Goal: Navigation & Orientation: Find specific page/section

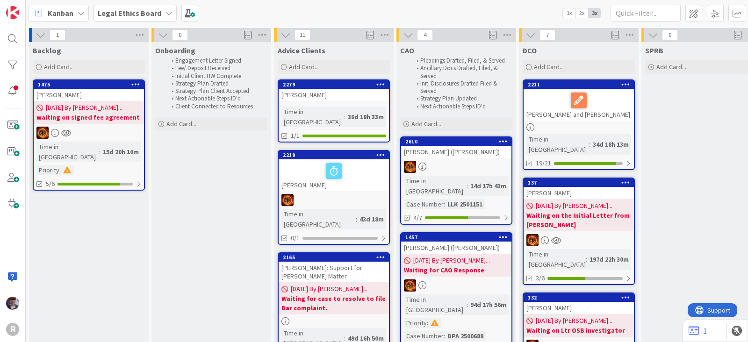
click at [84, 13] on div "Kanban" at bounding box center [59, 13] width 60 height 17
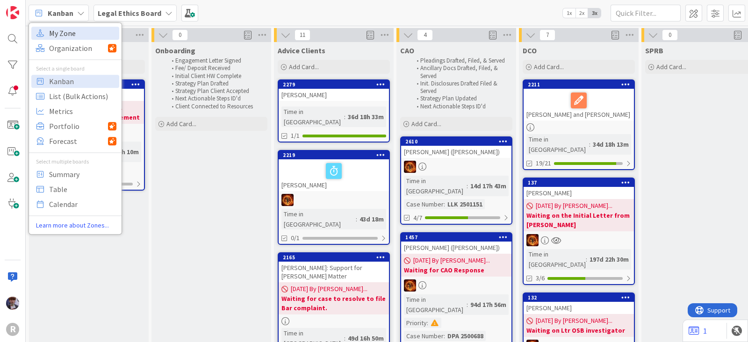
click at [72, 33] on span "My Zone" at bounding box center [82, 33] width 67 height 14
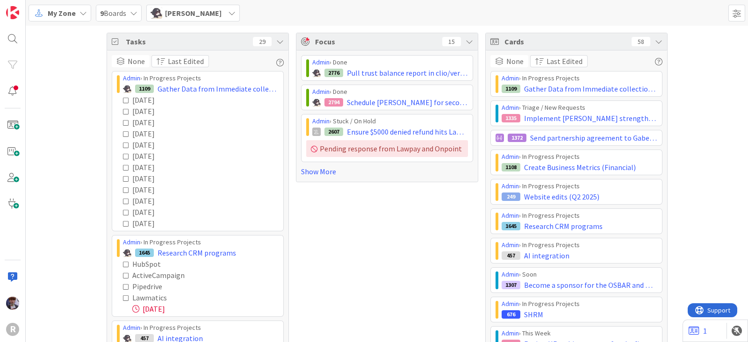
click at [277, 41] on icon at bounding box center [279, 41] width 7 height 7
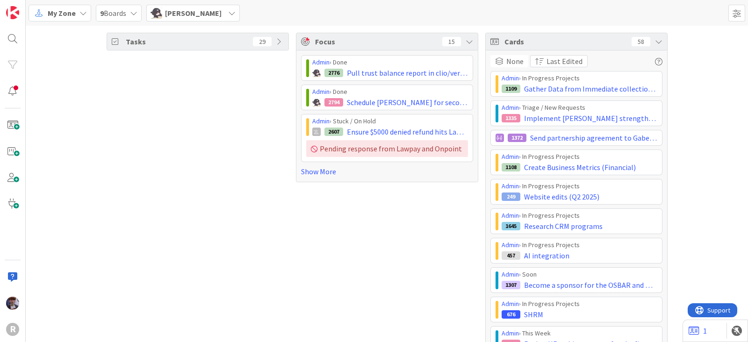
click at [653, 46] on div "Cards 58" at bounding box center [576, 41] width 181 height 17
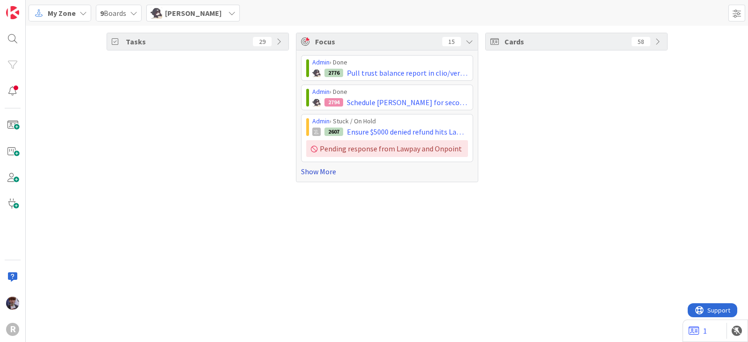
click at [317, 171] on link "Show More" at bounding box center [387, 171] width 172 height 11
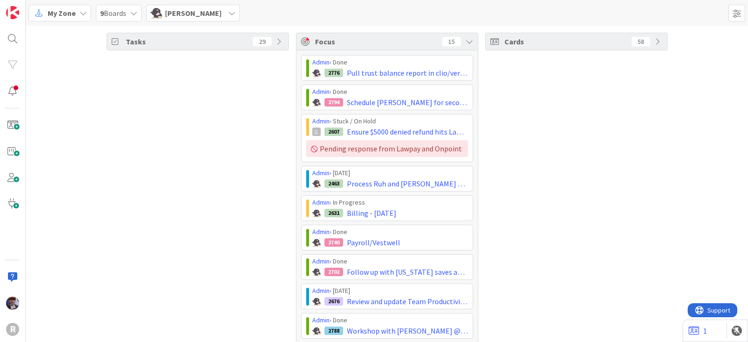
click at [462, 48] on div "Focus 15" at bounding box center [386, 41] width 181 height 17
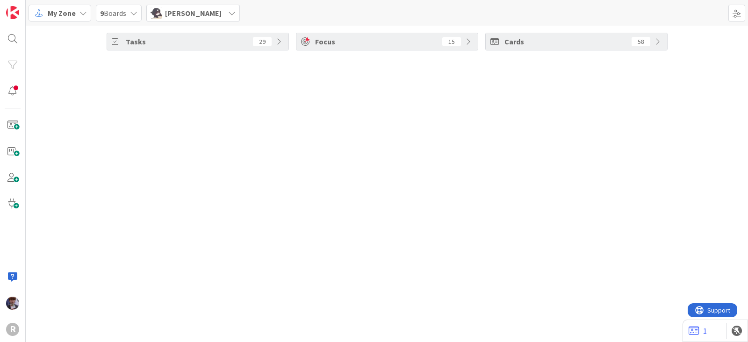
click at [464, 43] on div "Focus 15" at bounding box center [386, 41] width 181 height 17
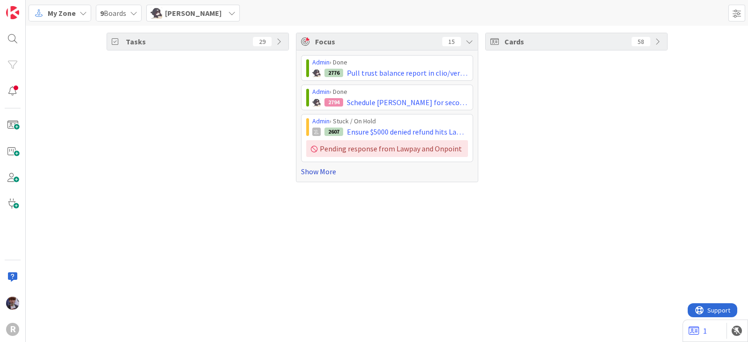
click at [308, 171] on link "Show More" at bounding box center [387, 171] width 172 height 11
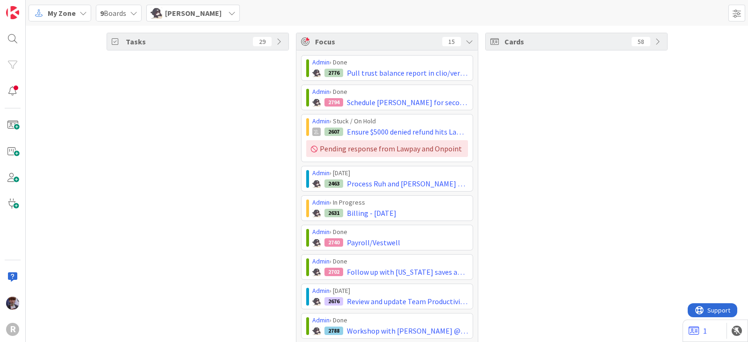
click at [183, 20] on div "[PERSON_NAME]" at bounding box center [192, 13] width 93 height 17
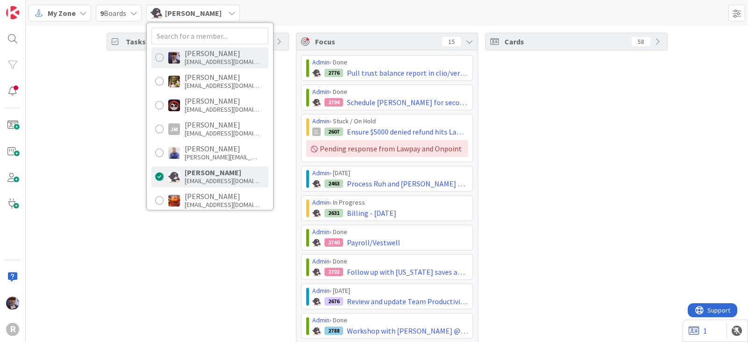
click at [201, 57] on div "[EMAIL_ADDRESS][DOMAIN_NAME]" at bounding box center [222, 61] width 75 height 8
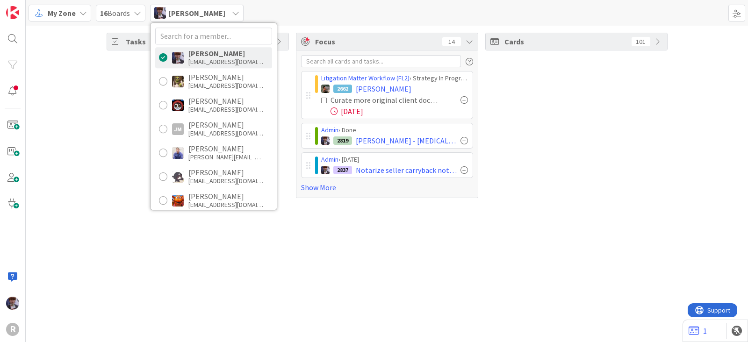
click at [337, 232] on div "Tasks 18 Focus 14 Litigation Matter Workflow (FL2) › Strategy In Progress 2662 …" at bounding box center [387, 184] width 722 height 316
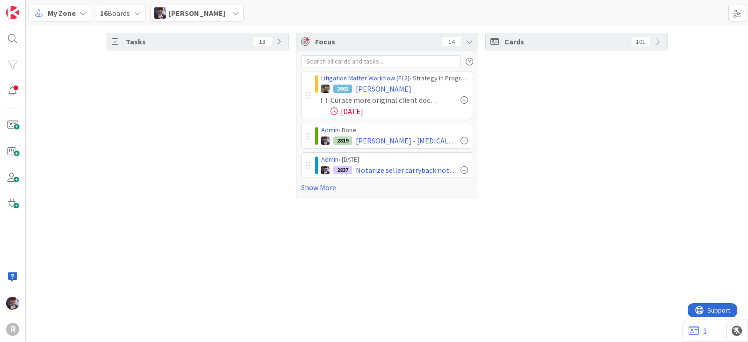
click at [293, 244] on div "Tasks 18 Focus 14 Litigation Matter Workflow (FL2) › Strategy In Progress 2662 …" at bounding box center [387, 184] width 722 height 316
click at [136, 192] on div "Tasks 18" at bounding box center [198, 115] width 182 height 165
click at [577, 207] on div "Tasks 18 Focus 14 Litigation Matter Workflow (FL2) › Strategy In Progress 2662 …" at bounding box center [387, 184] width 722 height 316
click at [322, 100] on icon at bounding box center [324, 100] width 7 height 7
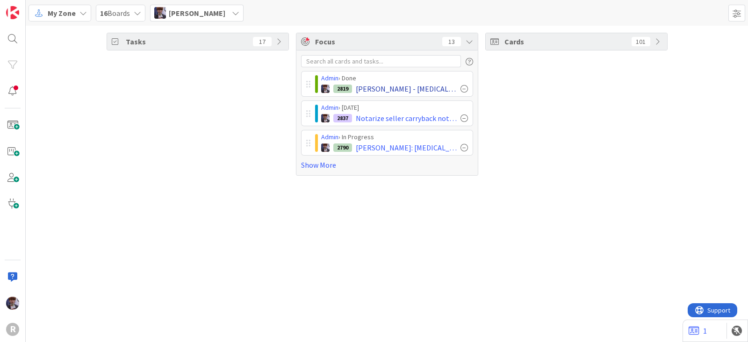
click at [465, 90] on div at bounding box center [463, 88] width 7 height 7
click at [224, 17] on span "[PERSON_NAME]" at bounding box center [197, 12] width 57 height 11
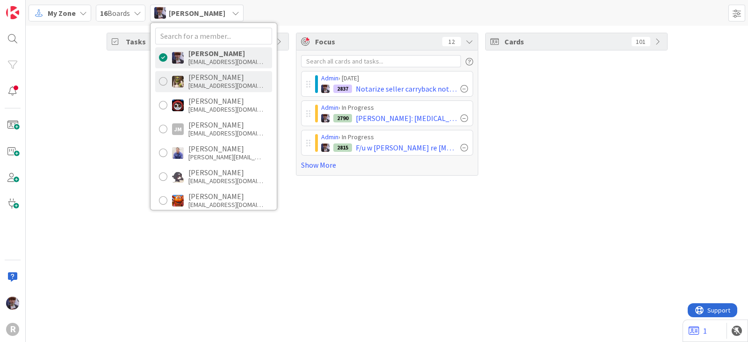
click at [226, 81] on div "[EMAIL_ADDRESS][DOMAIN_NAME]" at bounding box center [225, 85] width 75 height 8
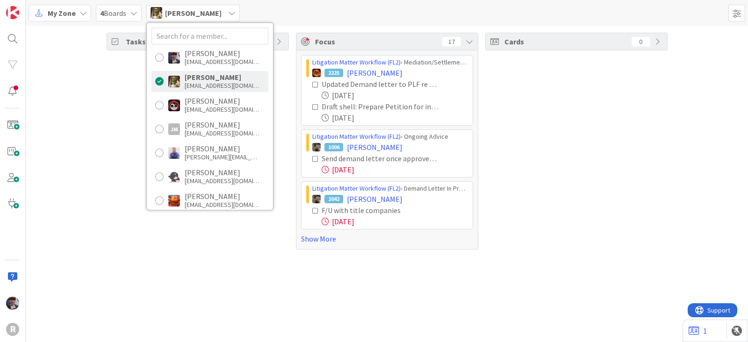
click at [103, 101] on div "Tasks 86 Focus 17 Litigation Matter Workflow (FL2) › Mediation/Settlement in Pr…" at bounding box center [387, 141] width 722 height 231
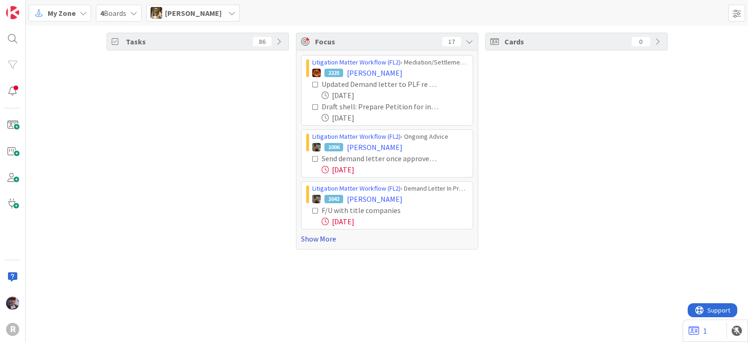
click at [326, 241] on link "Show More" at bounding box center [387, 238] width 172 height 11
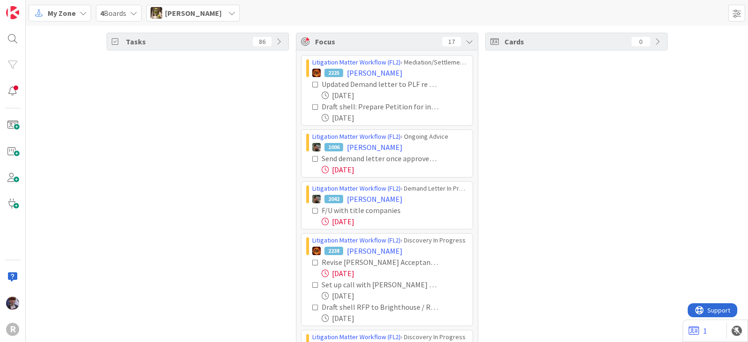
click at [312, 156] on icon at bounding box center [315, 159] width 7 height 7
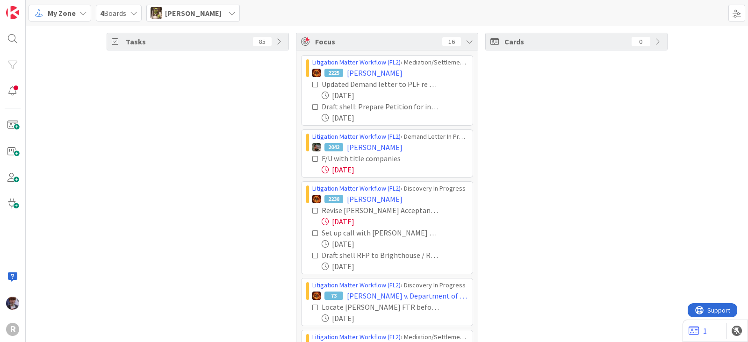
click at [312, 158] on icon at bounding box center [315, 159] width 7 height 7
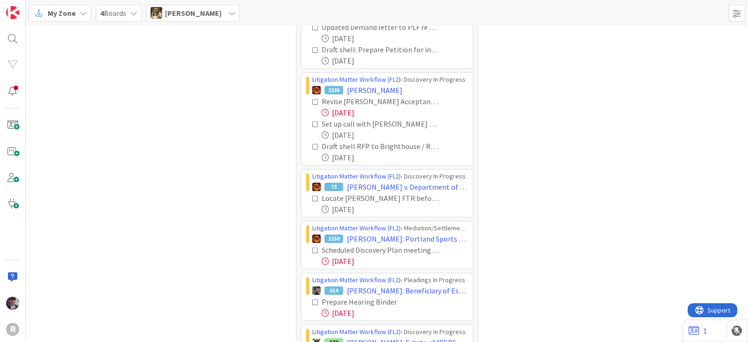
scroll to position [58, 0]
click at [312, 100] on icon at bounding box center [315, 101] width 7 height 7
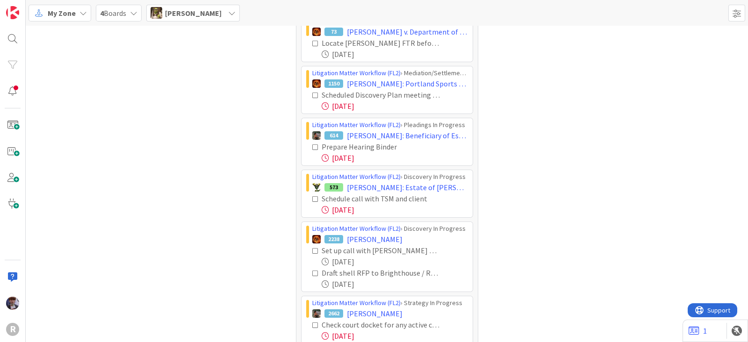
scroll to position [116, 0]
click at [312, 249] on icon at bounding box center [315, 250] width 7 height 7
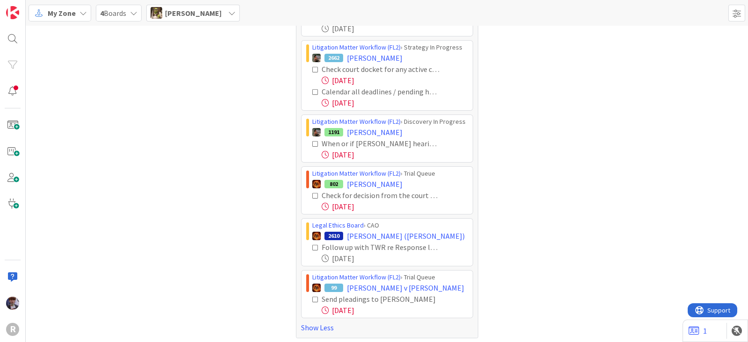
scroll to position [350, 0]
click at [312, 143] on icon at bounding box center [315, 142] width 7 height 7
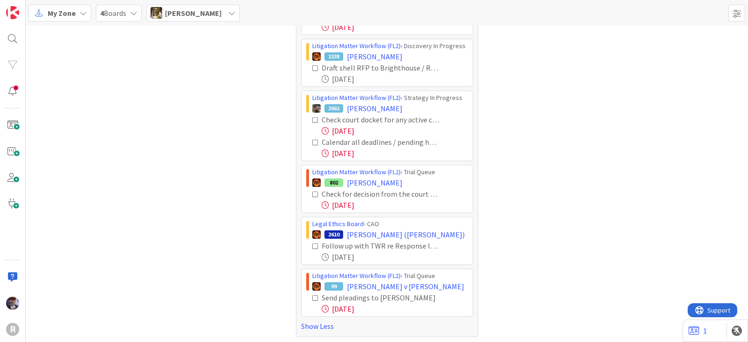
click at [312, 295] on icon at bounding box center [315, 298] width 7 height 7
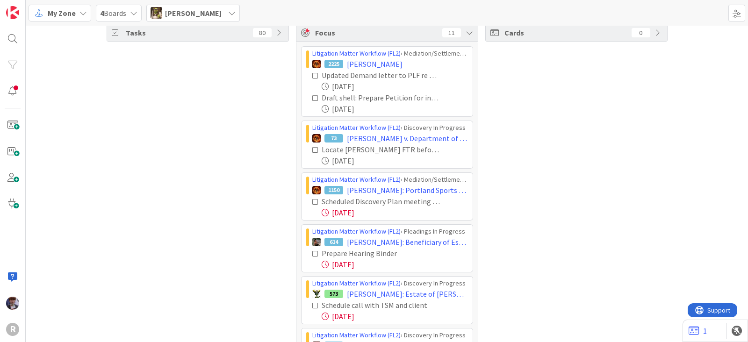
scroll to position [0, 0]
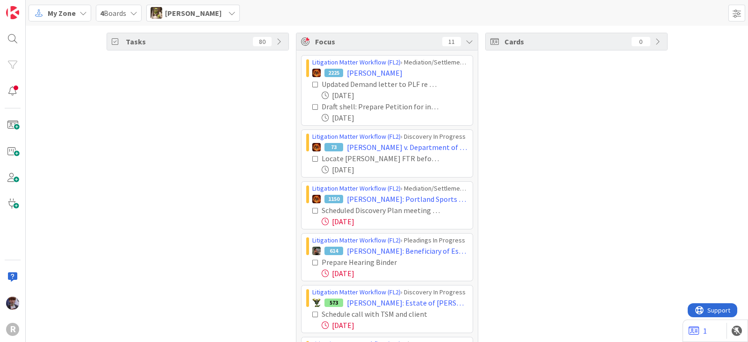
click at [203, 14] on span "[PERSON_NAME]" at bounding box center [193, 12] width 57 height 11
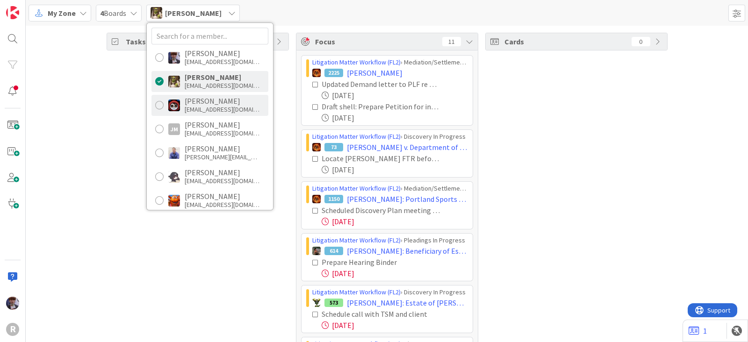
click at [219, 103] on div "[PERSON_NAME]" at bounding box center [222, 101] width 75 height 8
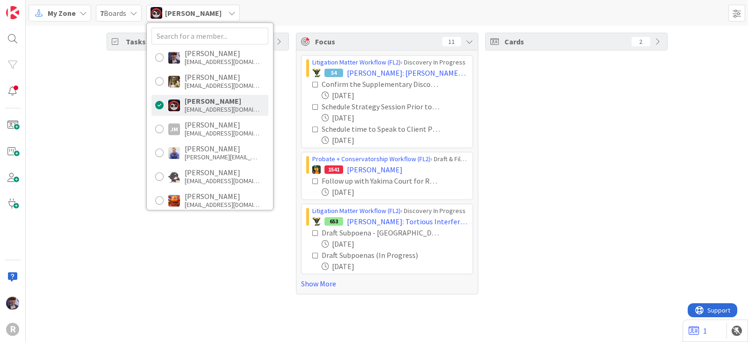
click at [78, 146] on div "Tasks 48 Focus 11 Litigation Matter Workflow (FL2) › Discovery In Progress 54 […" at bounding box center [387, 164] width 722 height 276
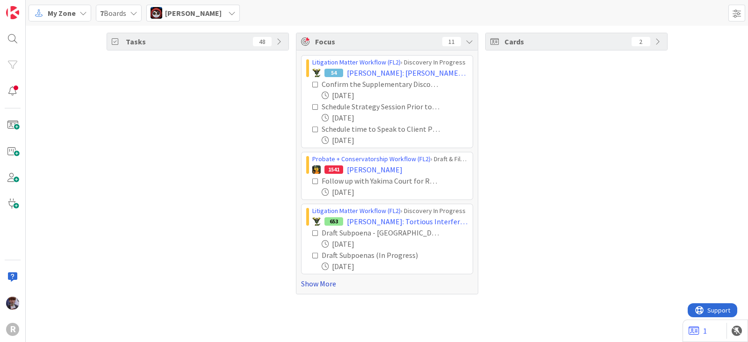
click at [320, 286] on link "Show More" at bounding box center [387, 283] width 172 height 11
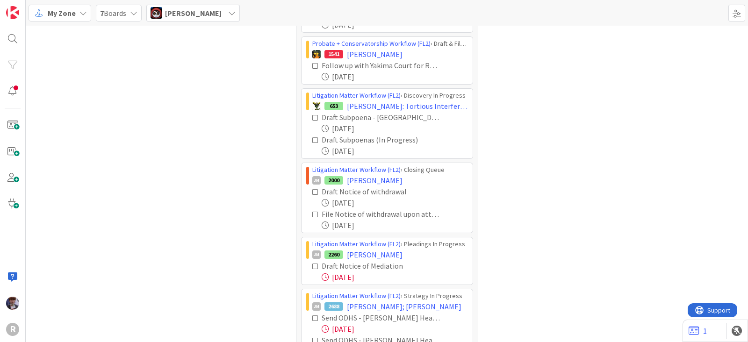
scroll to position [116, 0]
click at [312, 117] on icon at bounding box center [315, 117] width 7 height 7
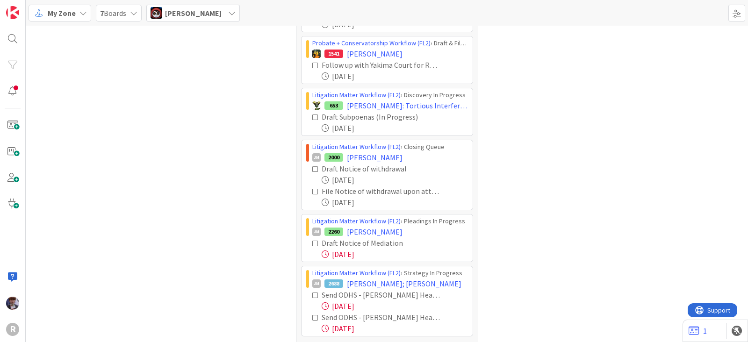
click at [306, 167] on div "Draft Notice of withdrawal [DATE] File Notice of withdrawal upon attorney appro…" at bounding box center [387, 185] width 162 height 45
click at [312, 167] on icon at bounding box center [315, 169] width 7 height 7
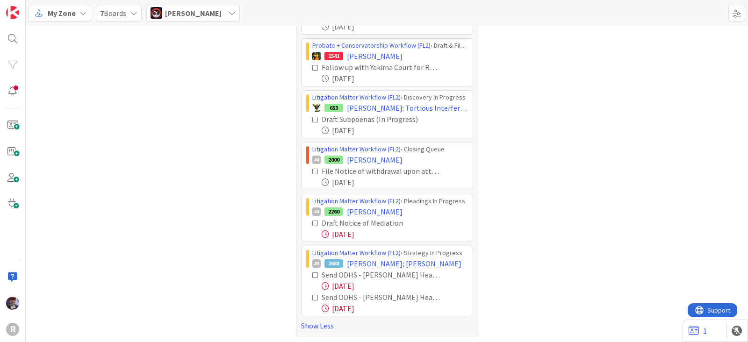
click at [312, 223] on icon at bounding box center [315, 223] width 7 height 7
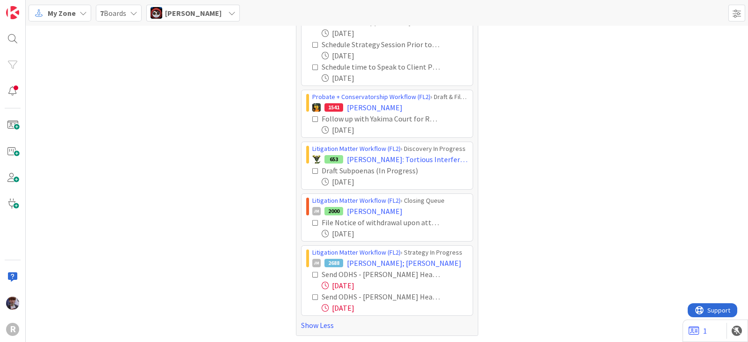
click at [312, 272] on icon at bounding box center [315, 275] width 7 height 7
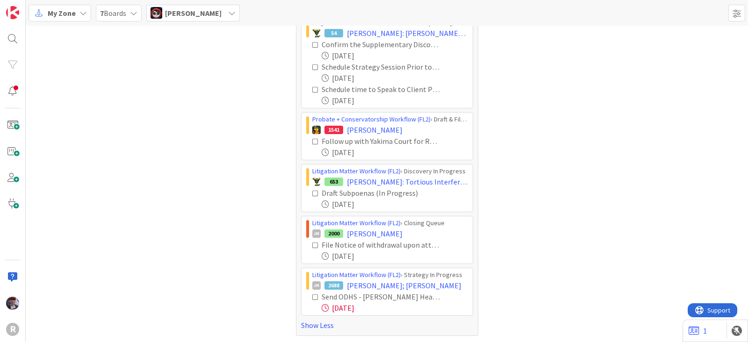
click at [312, 297] on icon at bounding box center [315, 297] width 7 height 7
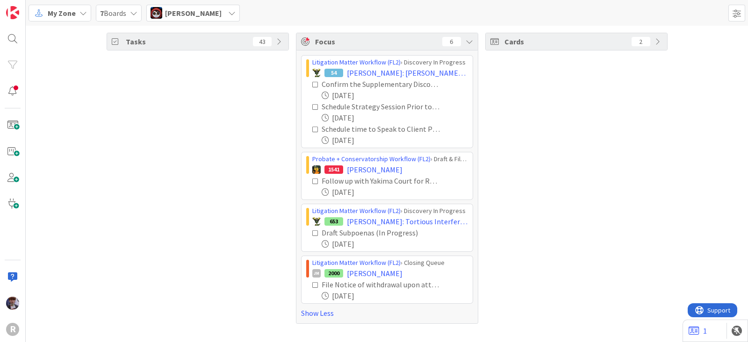
scroll to position [0, 0]
click at [226, 17] on div "[PERSON_NAME]" at bounding box center [192, 13] width 93 height 17
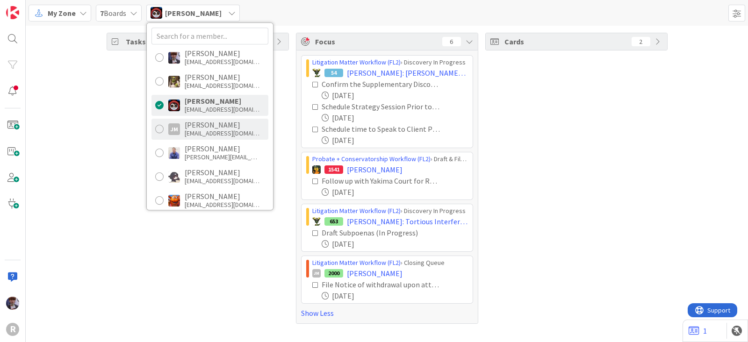
click at [202, 128] on div "[PERSON_NAME]" at bounding box center [222, 125] width 75 height 8
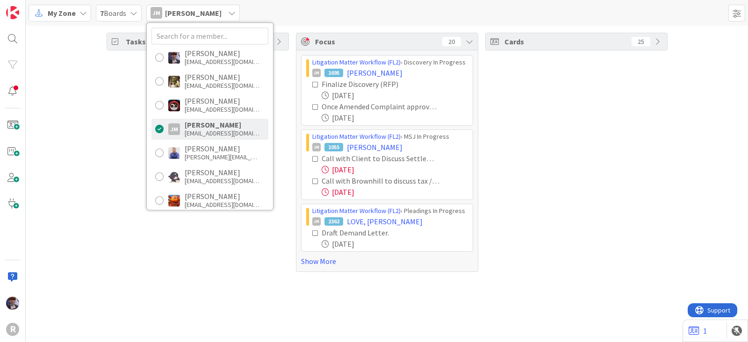
click at [111, 138] on div "Tasks 32" at bounding box center [198, 152] width 182 height 239
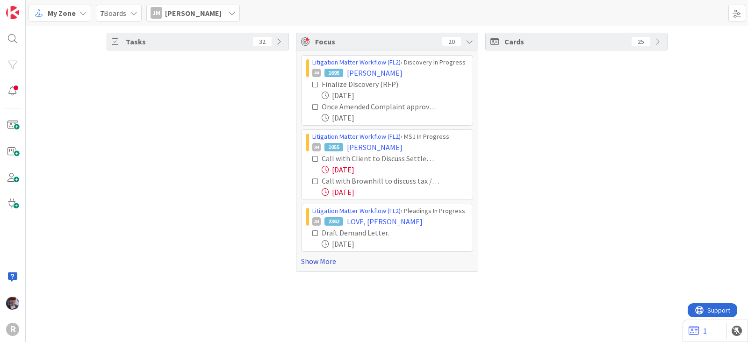
click at [306, 264] on link "Show More" at bounding box center [387, 261] width 172 height 11
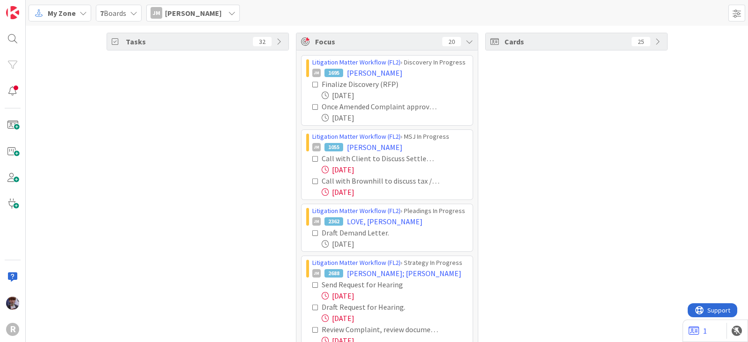
click at [312, 158] on icon at bounding box center [315, 159] width 7 height 7
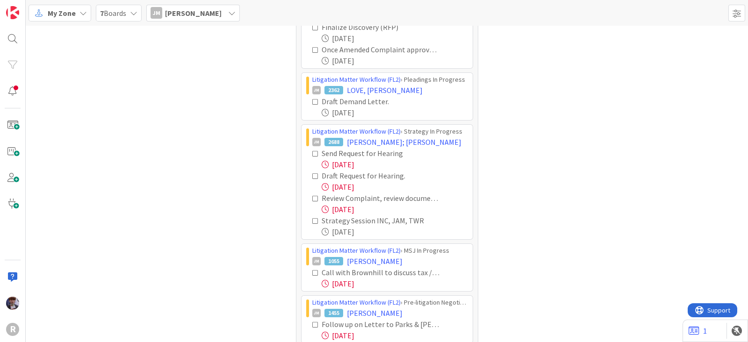
scroll to position [57, 0]
click at [312, 269] on icon at bounding box center [315, 272] width 7 height 7
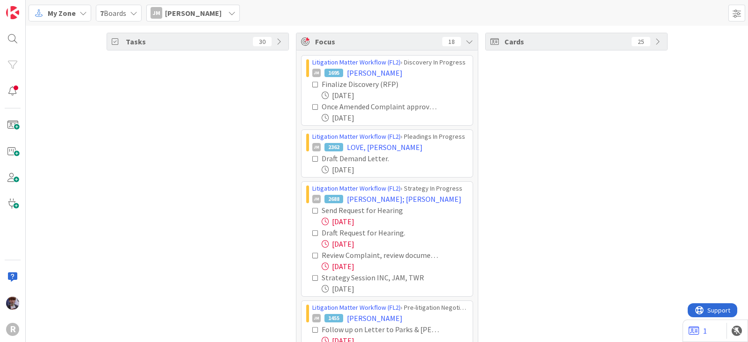
scroll to position [0, 0]
click at [312, 212] on icon at bounding box center [315, 211] width 7 height 7
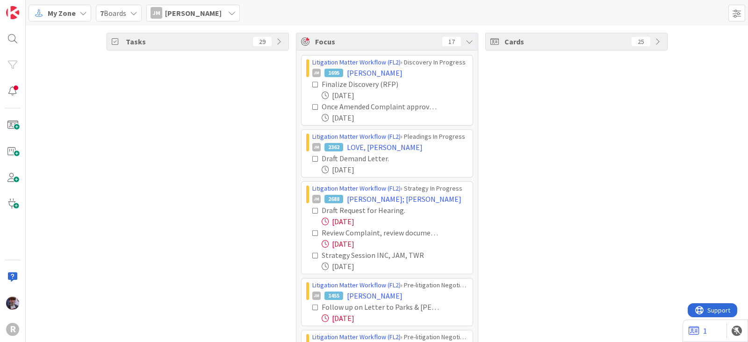
click at [312, 208] on icon at bounding box center [315, 211] width 7 height 7
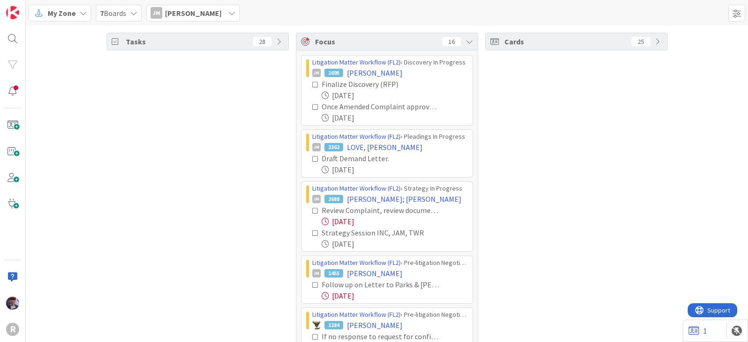
click at [312, 210] on icon at bounding box center [315, 211] width 7 height 7
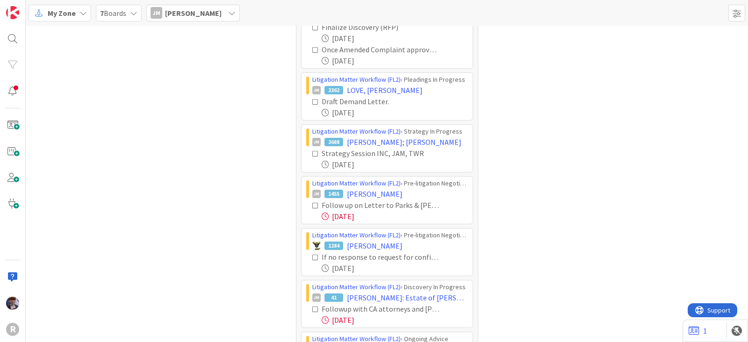
scroll to position [57, 0]
click at [312, 202] on icon at bounding box center [315, 205] width 7 height 7
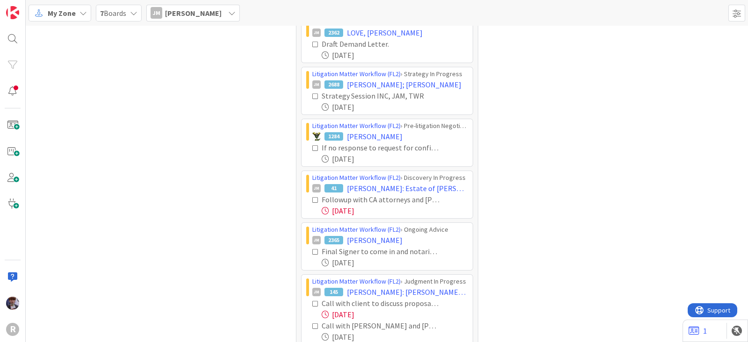
scroll to position [115, 0]
click at [312, 198] on icon at bounding box center [315, 199] width 7 height 7
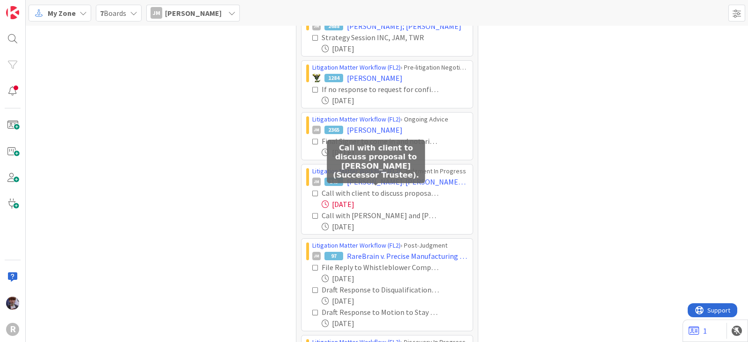
scroll to position [173, 0]
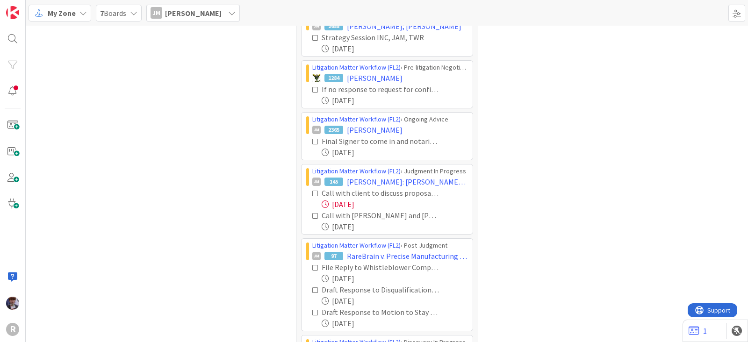
click at [312, 192] on icon at bounding box center [315, 193] width 7 height 7
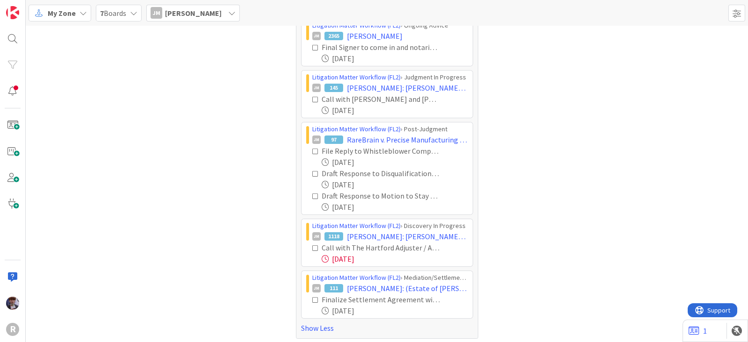
scroll to position [269, 0]
click at [312, 243] on icon at bounding box center [315, 246] width 7 height 7
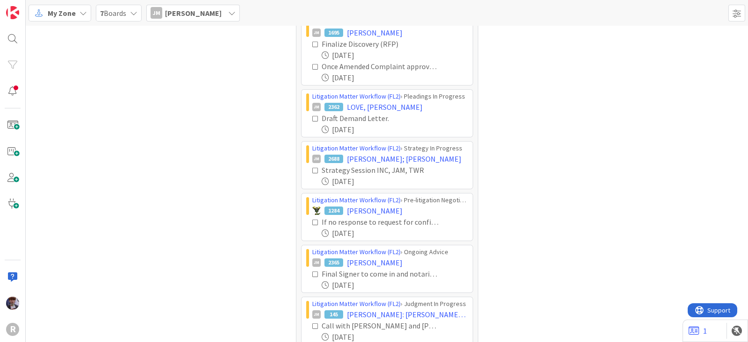
scroll to position [0, 0]
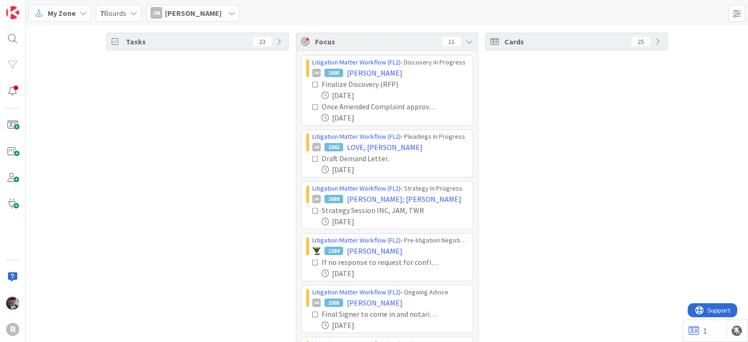
click at [186, 7] on span "[PERSON_NAME]" at bounding box center [193, 12] width 57 height 11
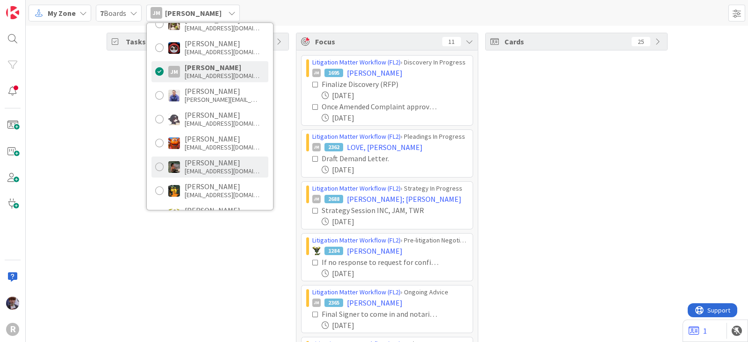
scroll to position [58, 0]
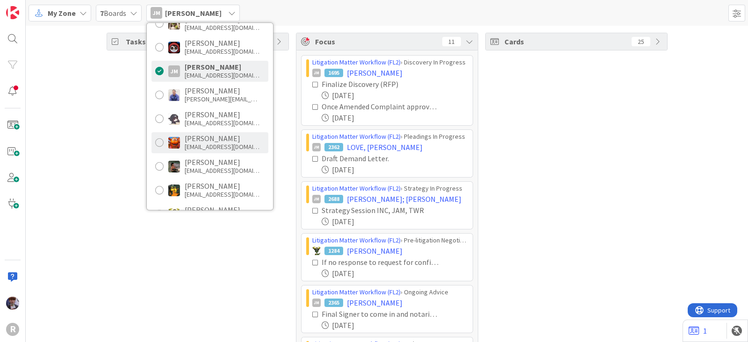
click at [215, 146] on div "[EMAIL_ADDRESS][DOMAIN_NAME]" at bounding box center [222, 147] width 75 height 8
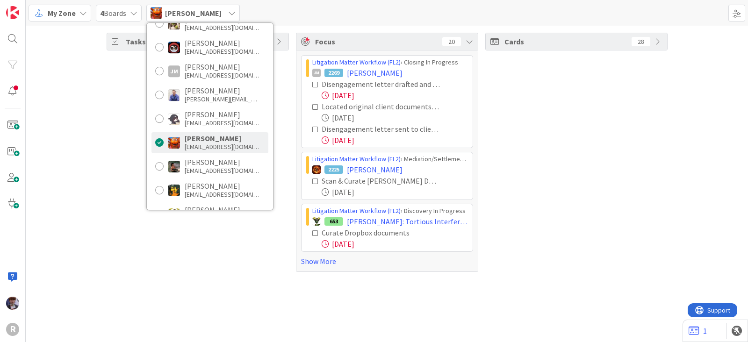
click at [122, 176] on div "Tasks 75" at bounding box center [198, 152] width 182 height 239
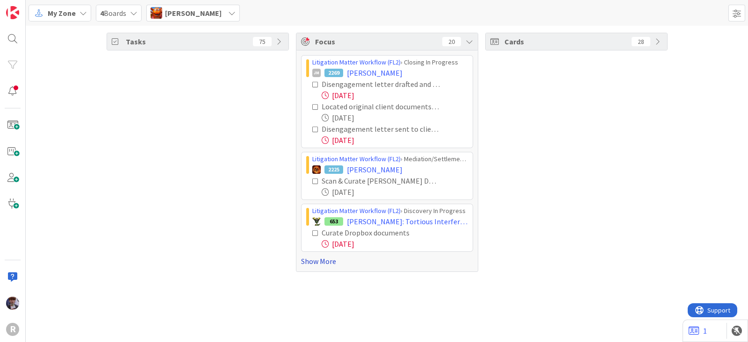
click at [313, 261] on link "Show More" at bounding box center [387, 261] width 172 height 11
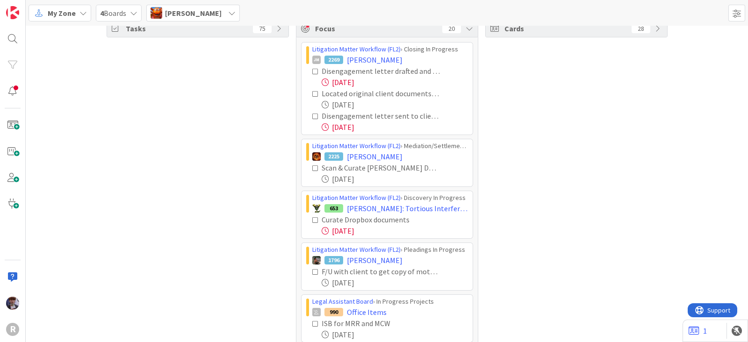
scroll to position [22, 0]
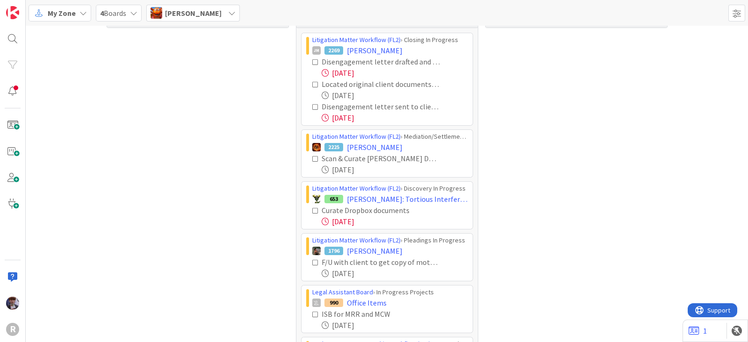
click at [312, 60] on icon at bounding box center [315, 62] width 7 height 7
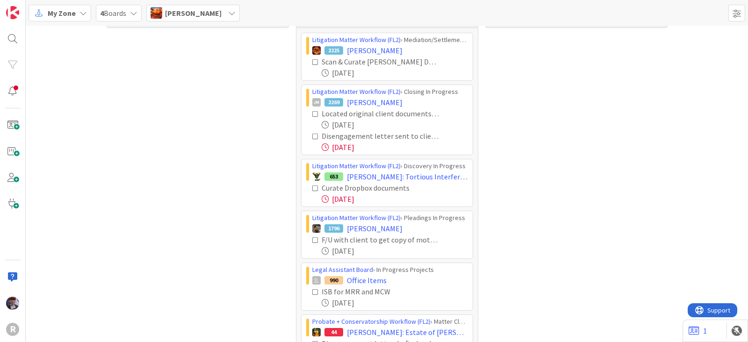
click at [312, 112] on icon at bounding box center [315, 114] width 7 height 7
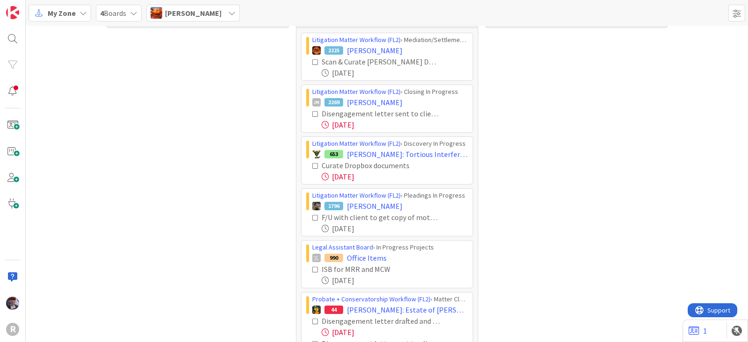
click at [312, 112] on icon at bounding box center [315, 114] width 7 height 7
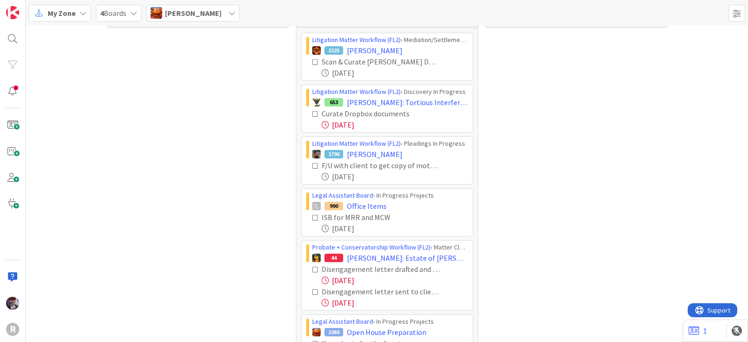
click at [312, 111] on icon at bounding box center [315, 114] width 7 height 7
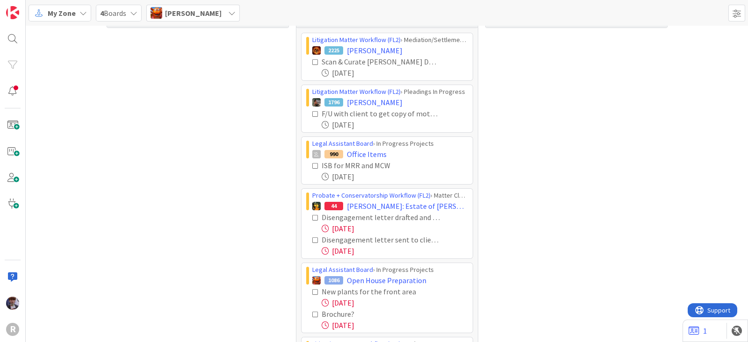
click at [312, 216] on icon at bounding box center [315, 218] width 7 height 7
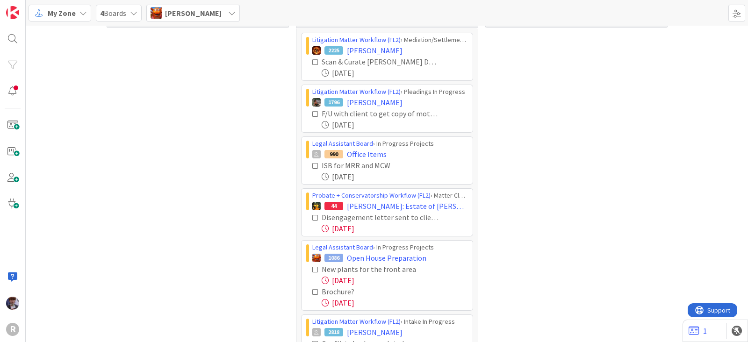
click at [312, 216] on icon at bounding box center [315, 218] width 7 height 7
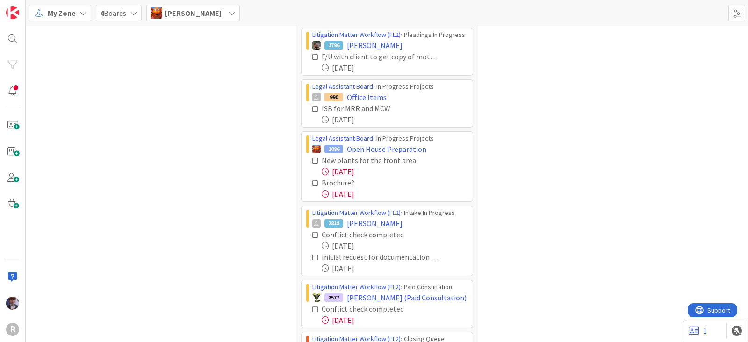
scroll to position [80, 0]
click at [313, 233] on icon at bounding box center [315, 234] width 7 height 7
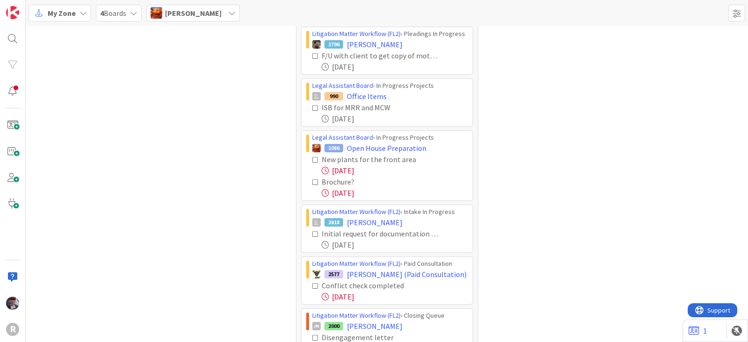
click at [312, 233] on icon at bounding box center [315, 234] width 7 height 7
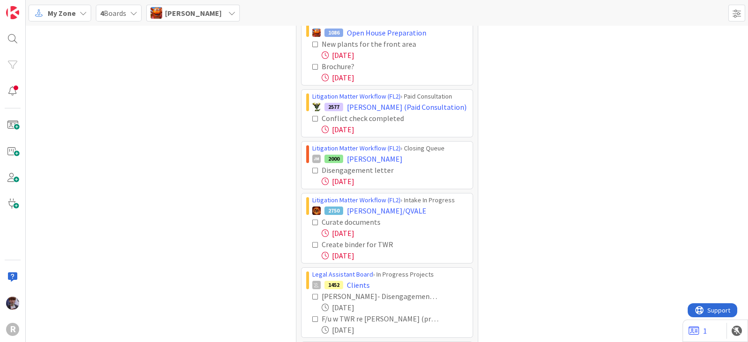
scroll to position [197, 0]
click at [312, 115] on icon at bounding box center [315, 118] width 7 height 7
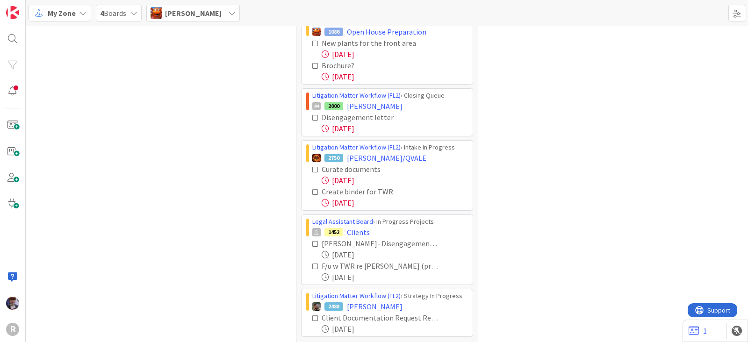
click at [312, 115] on icon at bounding box center [315, 118] width 7 height 7
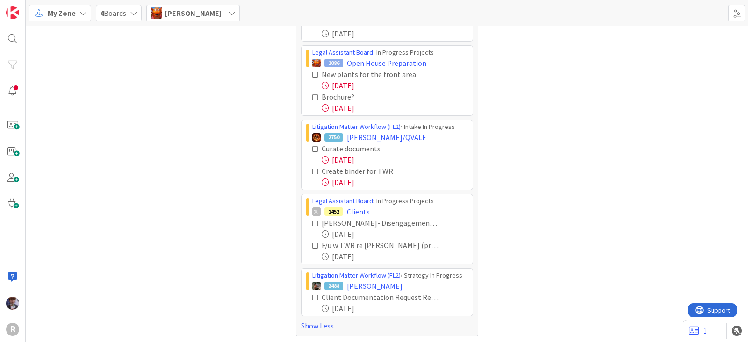
click at [312, 146] on icon at bounding box center [315, 149] width 7 height 7
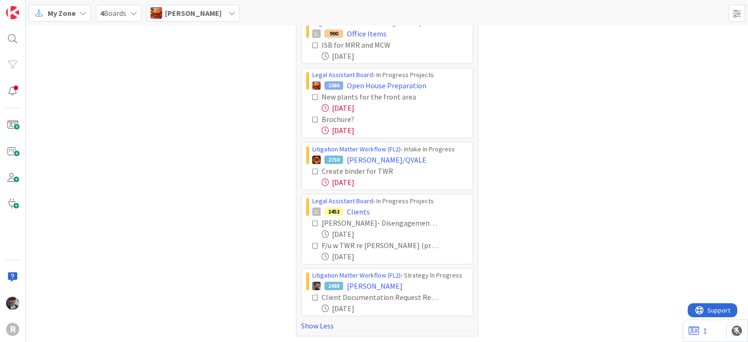
click at [312, 170] on icon at bounding box center [315, 171] width 7 height 7
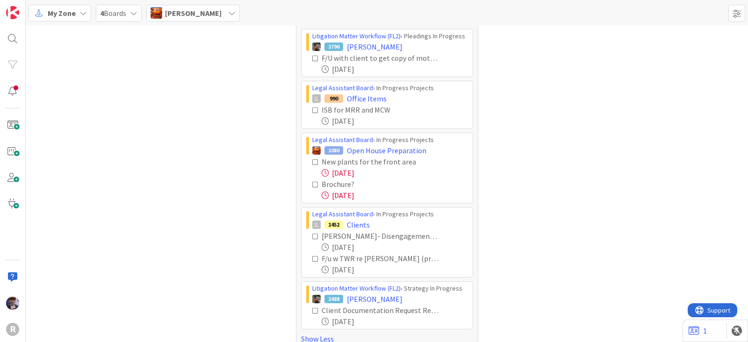
scroll to position [0, 0]
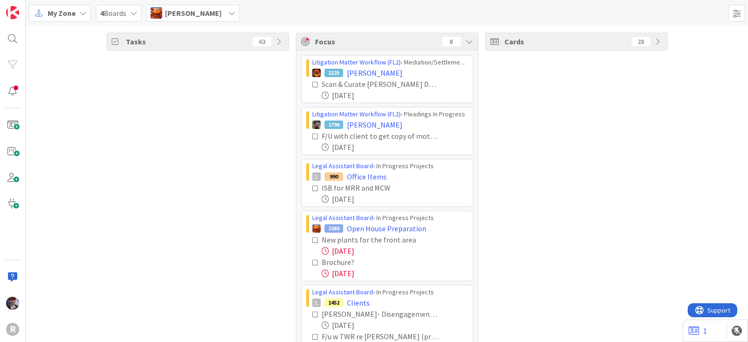
click at [199, 11] on span "[PERSON_NAME]" at bounding box center [193, 12] width 57 height 11
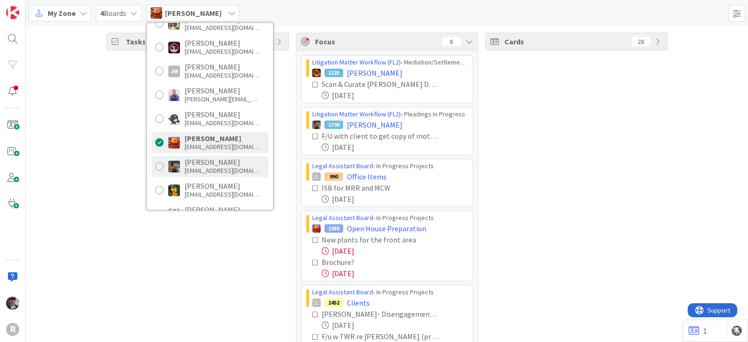
click at [203, 173] on div "[EMAIL_ADDRESS][DOMAIN_NAME]" at bounding box center [222, 170] width 75 height 8
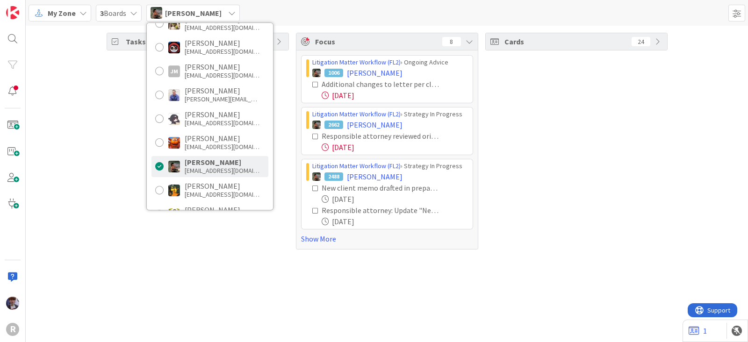
click at [136, 194] on div "Tasks 66" at bounding box center [198, 141] width 182 height 217
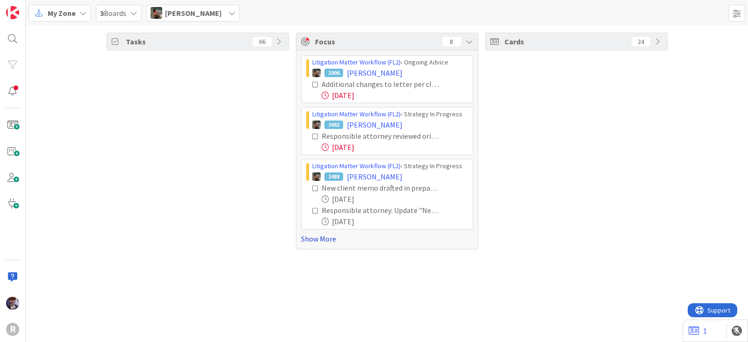
click at [329, 237] on link "Show More" at bounding box center [387, 238] width 172 height 11
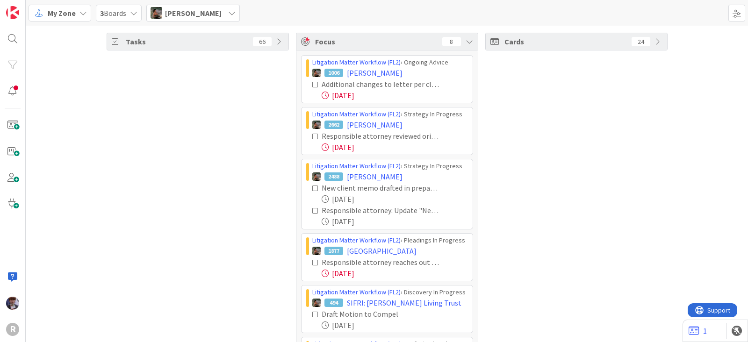
click at [312, 83] on icon at bounding box center [315, 84] width 7 height 7
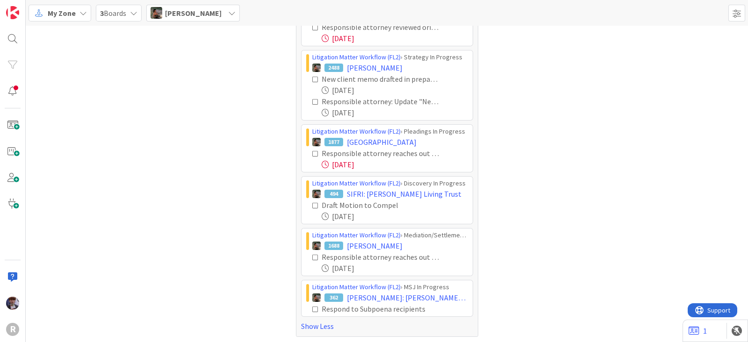
scroll to position [57, 0]
click at [312, 256] on icon at bounding box center [315, 257] width 7 height 7
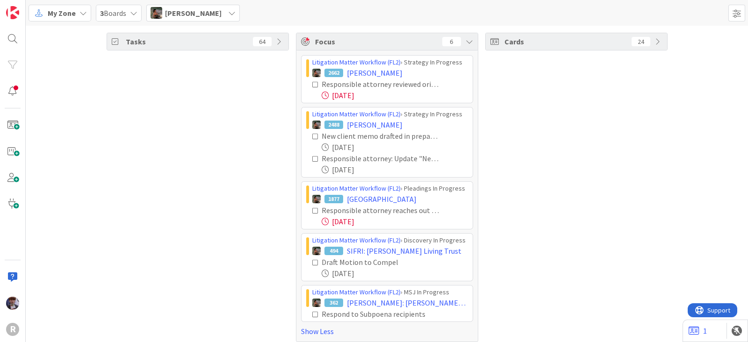
scroll to position [0, 0]
click at [210, 10] on span "[PERSON_NAME]" at bounding box center [193, 12] width 57 height 11
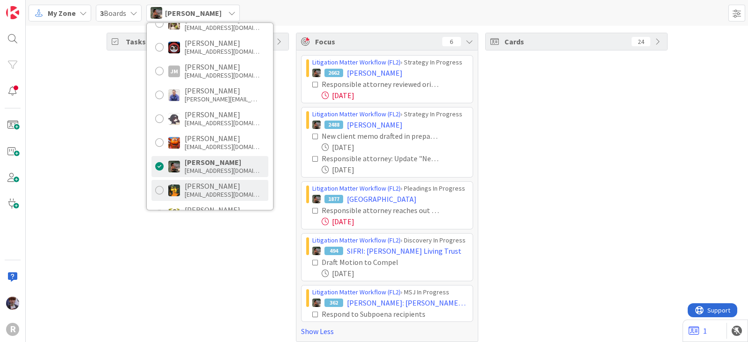
click at [210, 194] on div "[EMAIL_ADDRESS][DOMAIN_NAME]" at bounding box center [222, 194] width 75 height 8
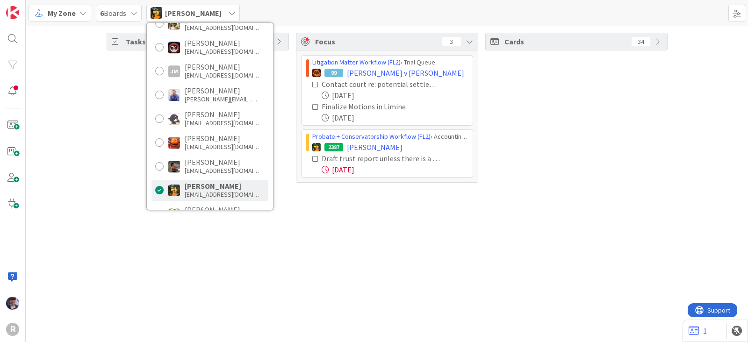
click at [330, 218] on div "Tasks 61 Focus 3 Litigation Matter Workflow (FL2) › Trial Queue 99 [PERSON_NAME…" at bounding box center [387, 184] width 722 height 316
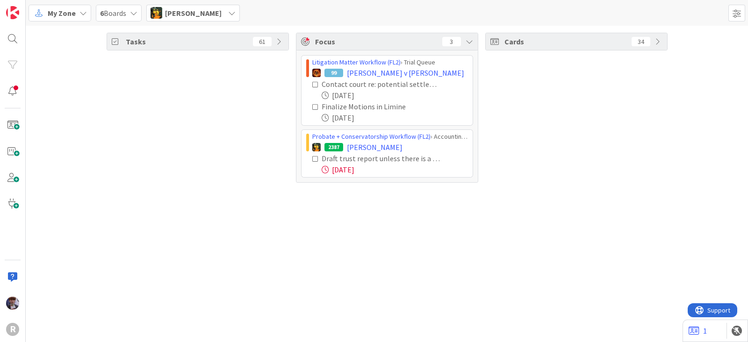
click at [315, 106] on icon at bounding box center [315, 107] width 7 height 7
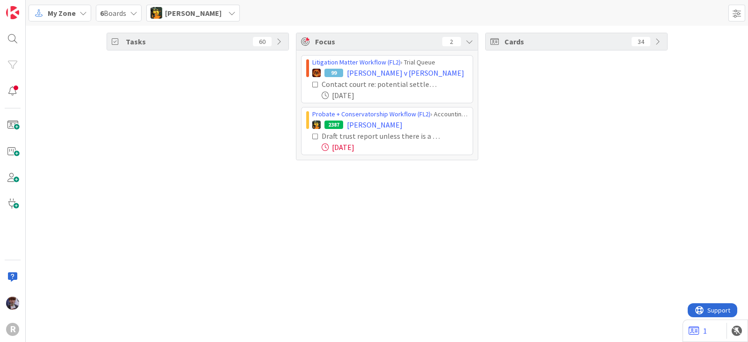
click at [313, 81] on icon at bounding box center [315, 84] width 7 height 7
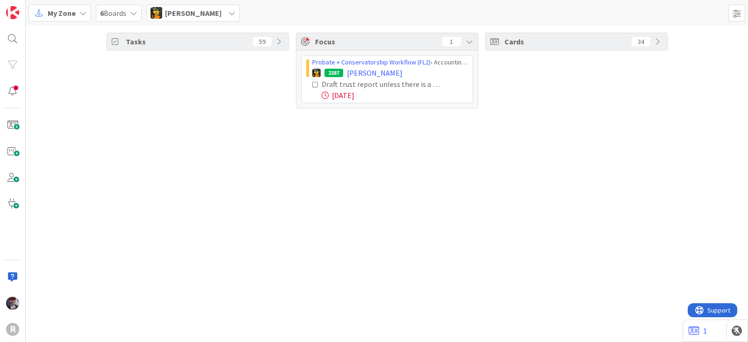
click at [194, 11] on span "[PERSON_NAME]" at bounding box center [193, 12] width 57 height 11
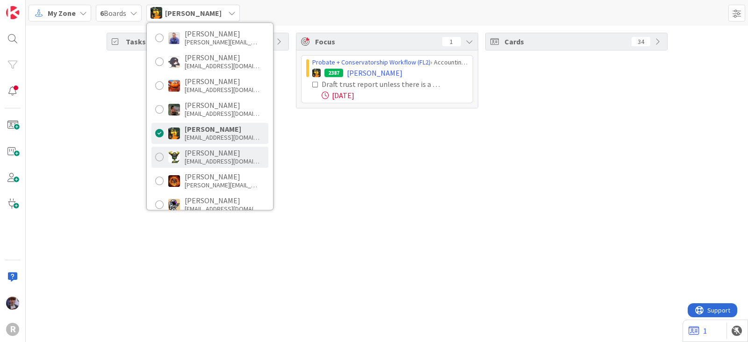
scroll to position [115, 0]
click at [197, 150] on div "[PERSON_NAME]" at bounding box center [222, 152] width 75 height 8
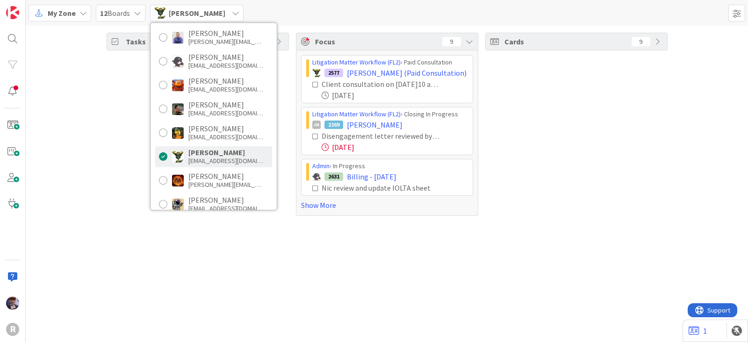
click at [88, 125] on div "Tasks 13 Focus 9 Litigation Matter Workflow (FL2) › Paid Consultation 2577 [PER…" at bounding box center [387, 124] width 722 height 197
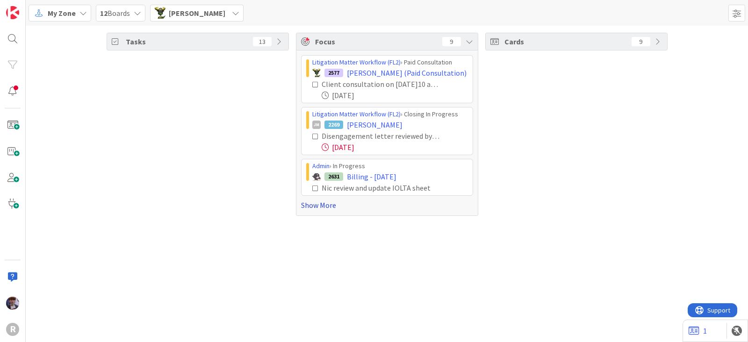
click at [311, 205] on link "Show More" at bounding box center [387, 205] width 172 height 11
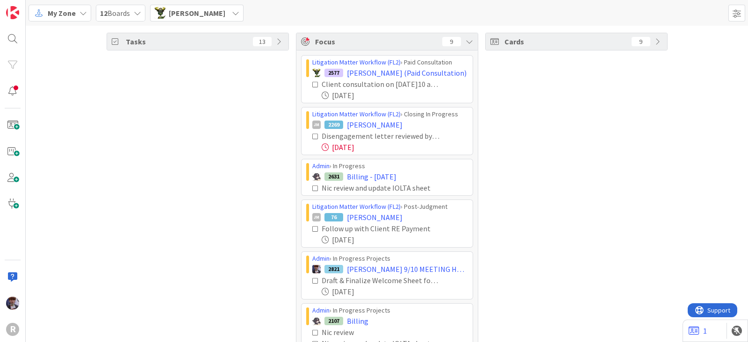
click at [312, 137] on icon at bounding box center [315, 136] width 7 height 7
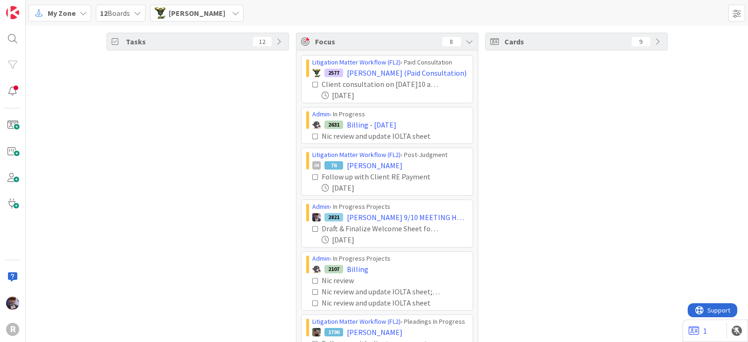
click at [312, 135] on icon at bounding box center [315, 136] width 7 height 7
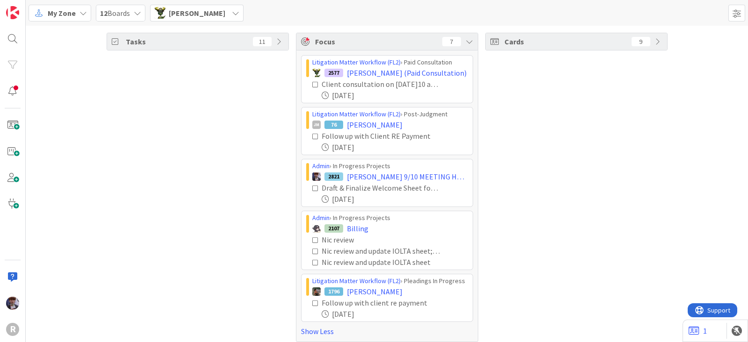
click at [312, 137] on icon at bounding box center [315, 136] width 7 height 7
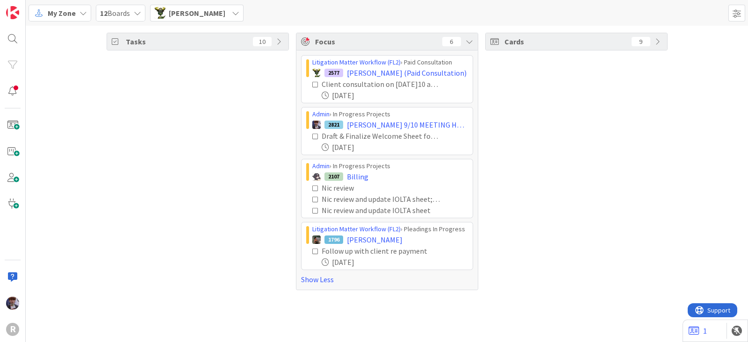
click at [315, 136] on icon at bounding box center [315, 136] width 7 height 7
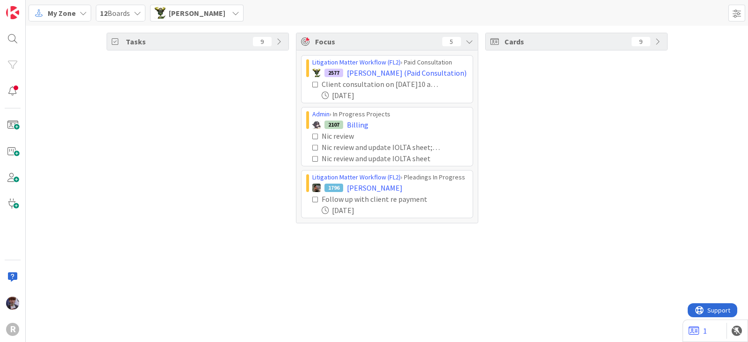
click at [316, 136] on icon at bounding box center [315, 136] width 7 height 7
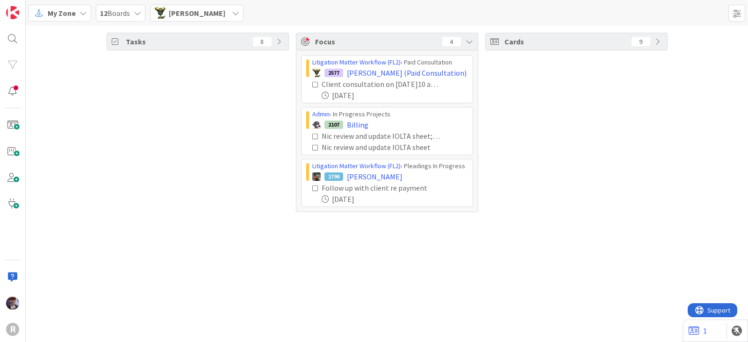
click at [316, 136] on icon at bounding box center [315, 136] width 7 height 7
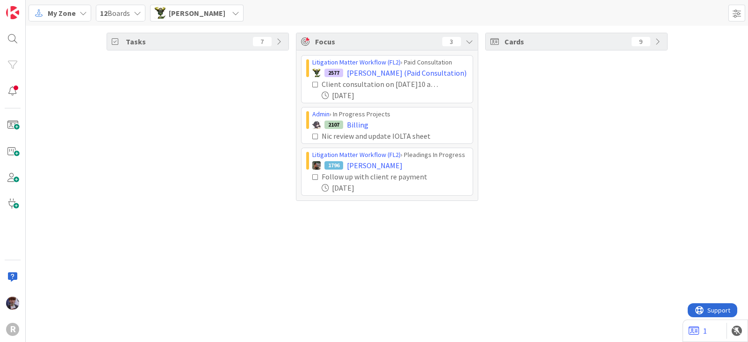
click at [316, 136] on icon at bounding box center [315, 136] width 7 height 7
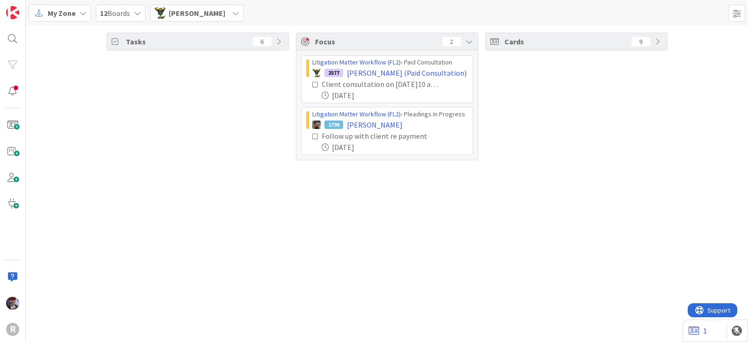
click at [202, 15] on span "[PERSON_NAME]" at bounding box center [197, 12] width 57 height 11
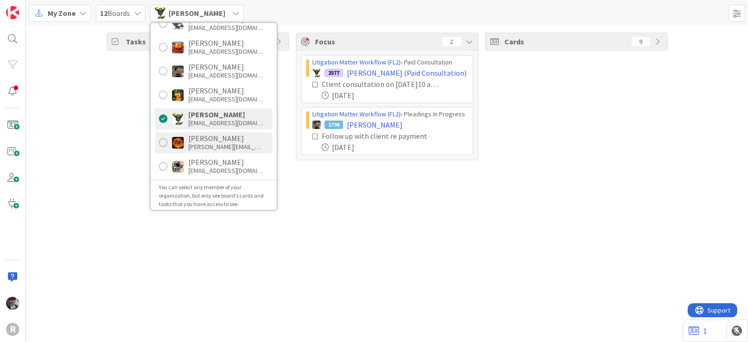
scroll to position [156, 0]
click at [201, 137] on div "[PERSON_NAME]" at bounding box center [225, 135] width 75 height 8
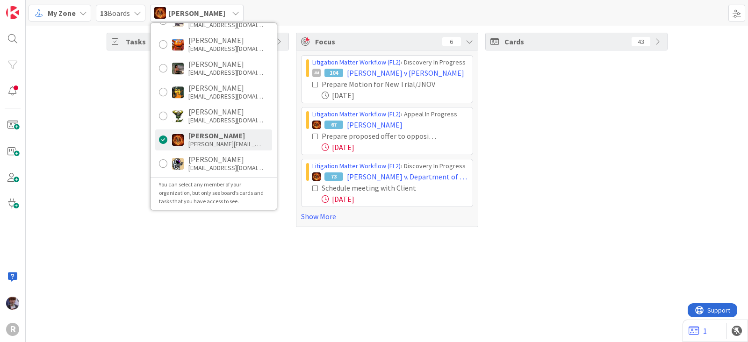
click at [107, 128] on div "Tasks 58" at bounding box center [198, 130] width 182 height 194
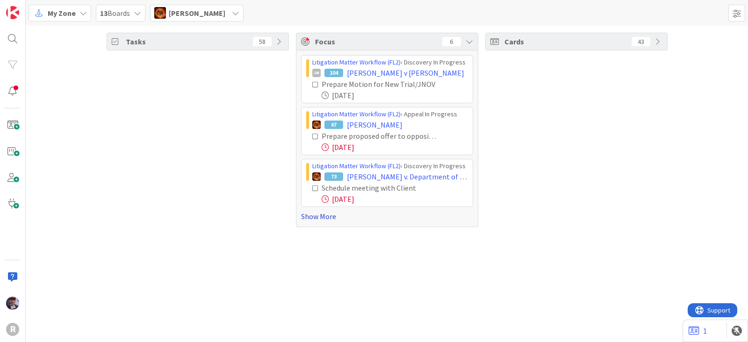
click at [308, 216] on link "Show More" at bounding box center [387, 216] width 172 height 11
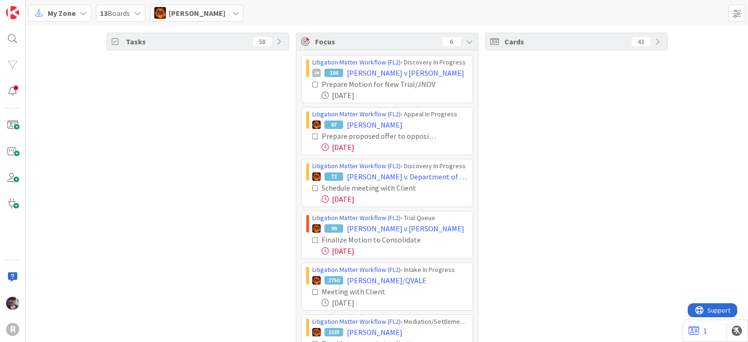
click at [243, 173] on div "Tasks 58" at bounding box center [198, 208] width 182 height 350
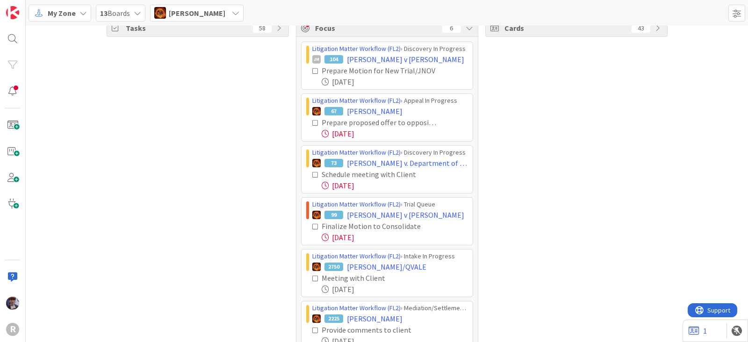
scroll to position [12, 0]
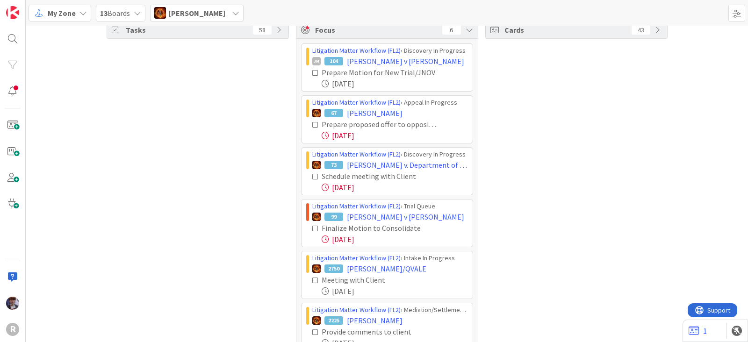
click at [667, 141] on div "Tasks 58 Focus 6 Litigation Matter Workflow (FL2) › Discovery In Progress JM 10…" at bounding box center [387, 196] width 722 height 364
click at [312, 225] on icon at bounding box center [315, 228] width 7 height 7
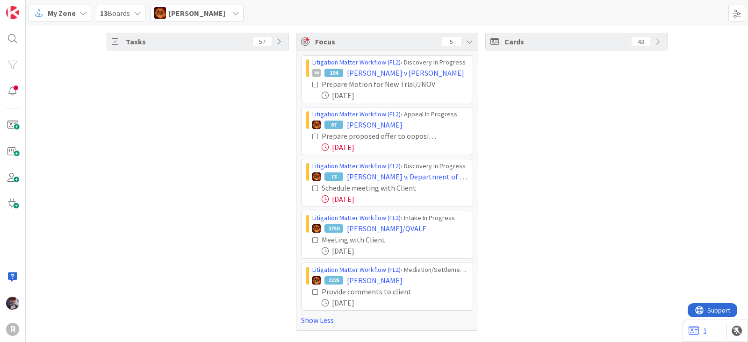
scroll to position [0, 0]
click at [232, 15] on icon at bounding box center [235, 12] width 7 height 7
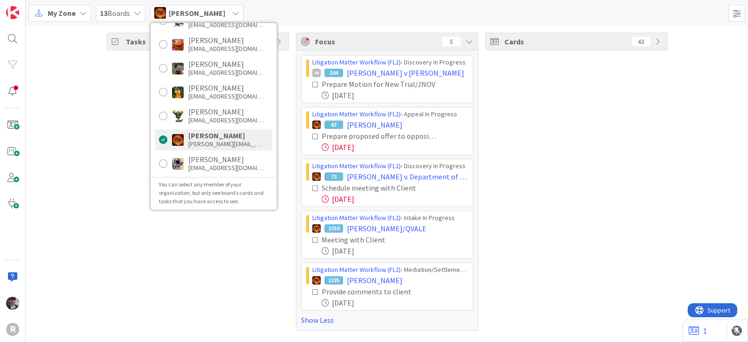
drag, startPoint x: 130, startPoint y: 139, endPoint x: 138, endPoint y: 138, distance: 7.5
click at [130, 138] on div "Tasks 57" at bounding box center [198, 182] width 182 height 298
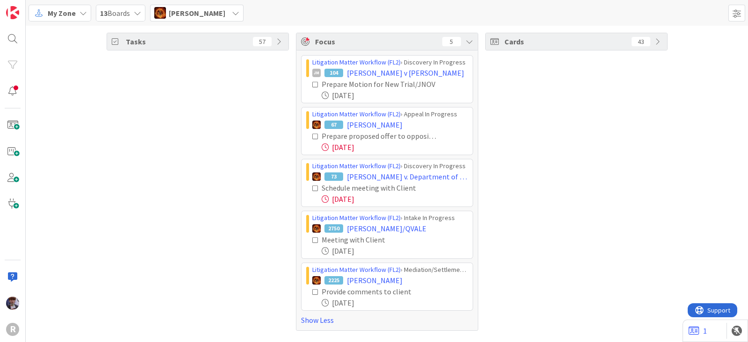
click at [208, 11] on div "[PERSON_NAME]" at bounding box center [196, 13] width 93 height 17
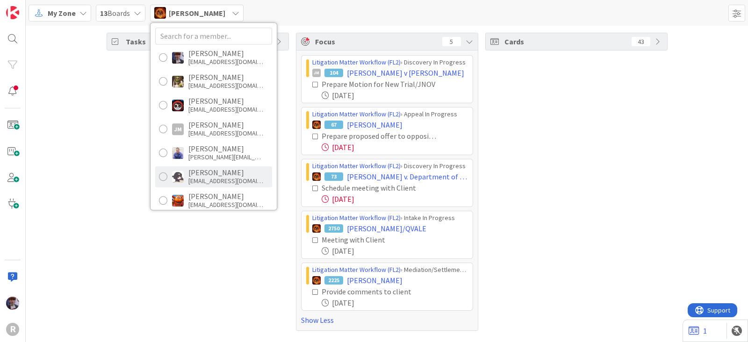
click at [210, 169] on div "[PERSON_NAME]" at bounding box center [225, 172] width 75 height 8
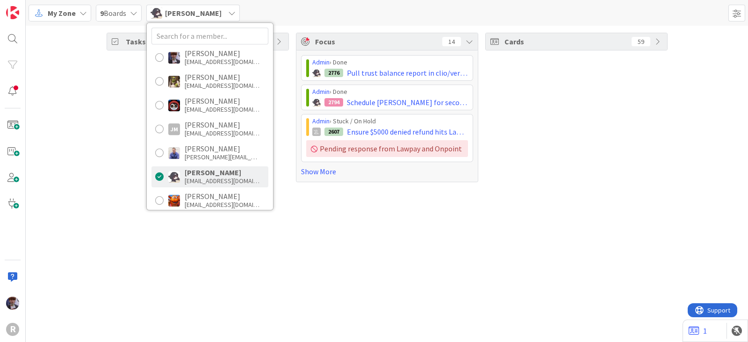
click at [312, 164] on div "Admin › Done 2776 Pull trust balance report in clio/verify accuracy of clio rep…" at bounding box center [387, 116] width 172 height 122
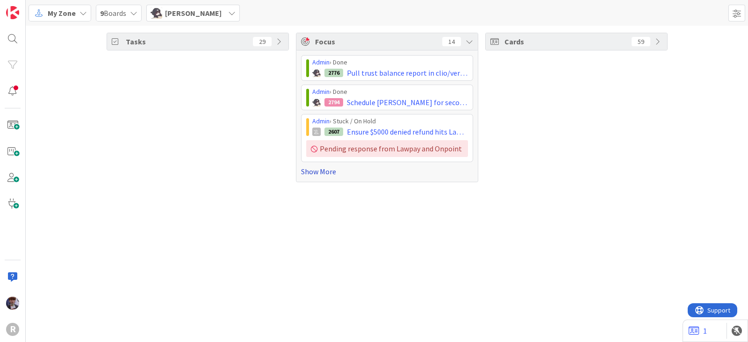
click at [313, 169] on link "Show More" at bounding box center [387, 171] width 172 height 11
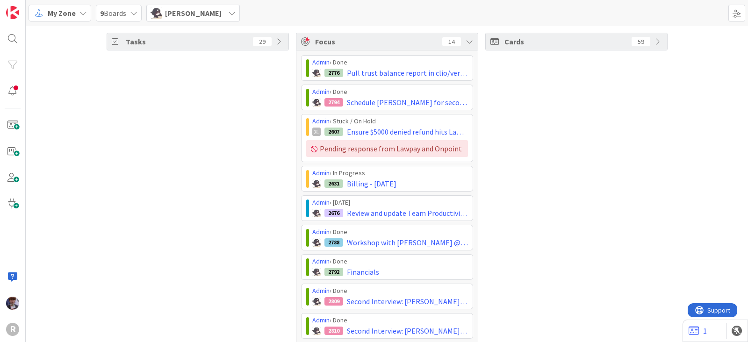
drag, startPoint x: 257, startPoint y: 158, endPoint x: 245, endPoint y: 166, distance: 14.7
click at [257, 158] on div "Tasks 29" at bounding box center [198, 269] width 182 height 473
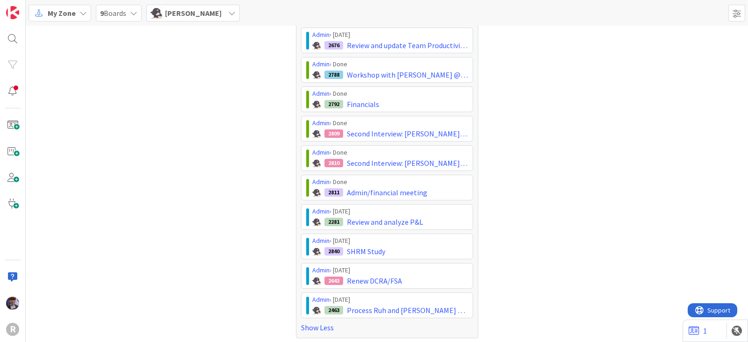
scroll to position [168, 0]
click at [211, 13] on div "[PERSON_NAME]" at bounding box center [192, 13] width 93 height 17
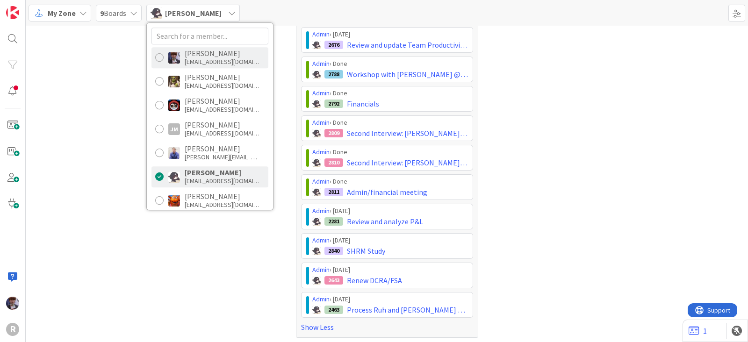
click at [194, 59] on div "[EMAIL_ADDRESS][DOMAIN_NAME]" at bounding box center [222, 61] width 75 height 8
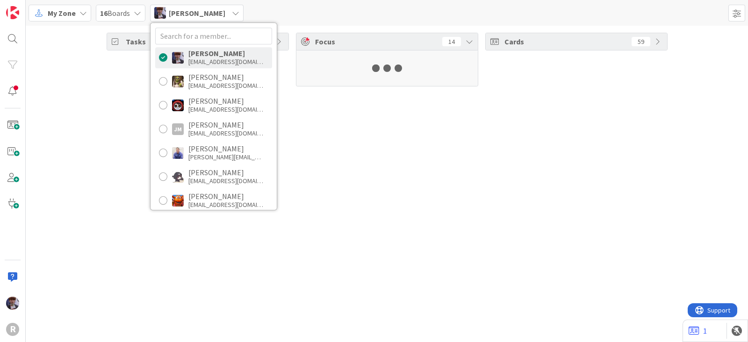
scroll to position [0, 0]
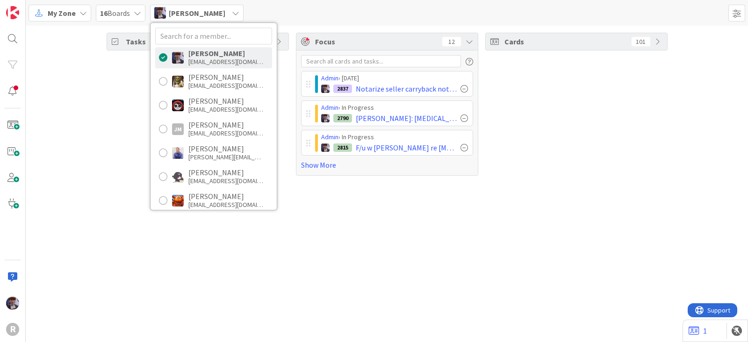
click at [108, 127] on div "Tasks 17" at bounding box center [198, 104] width 182 height 143
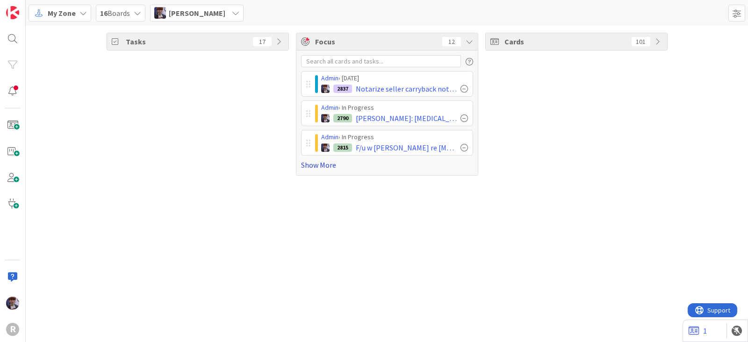
click at [321, 162] on link "Show More" at bounding box center [387, 164] width 172 height 11
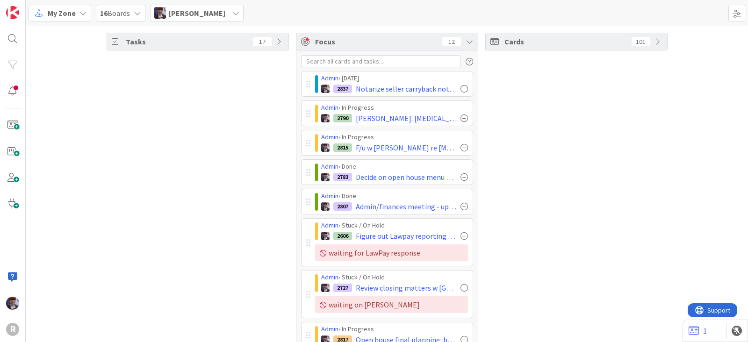
click at [229, 215] on div "Tasks 17" at bounding box center [198, 259] width 182 height 453
click at [203, 20] on div "[PERSON_NAME]" at bounding box center [196, 13] width 93 height 17
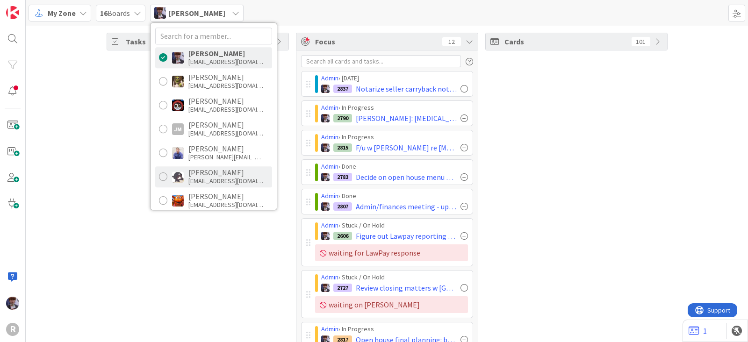
click at [210, 184] on div "[EMAIL_ADDRESS][DOMAIN_NAME]" at bounding box center [225, 181] width 75 height 8
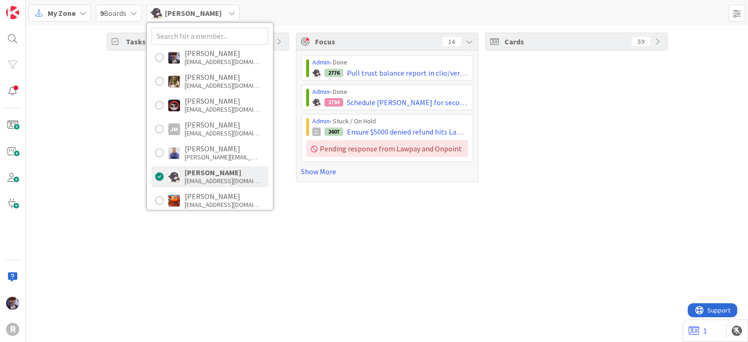
click at [133, 237] on div "Tasks 29 Focus 14 Admin › Done 2776 Pull trust balance report in clio/verify ac…" at bounding box center [387, 184] width 722 height 316
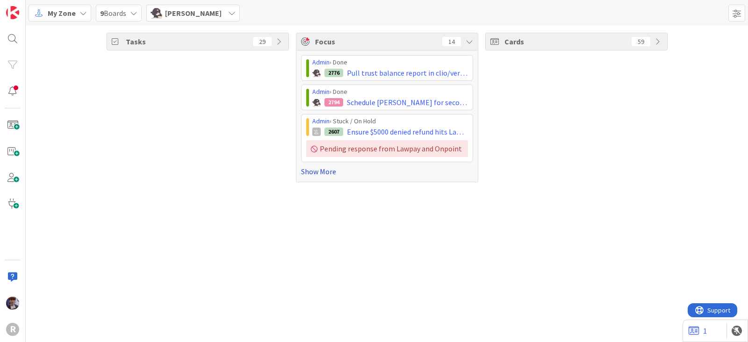
click at [308, 166] on link "Show More" at bounding box center [387, 171] width 172 height 11
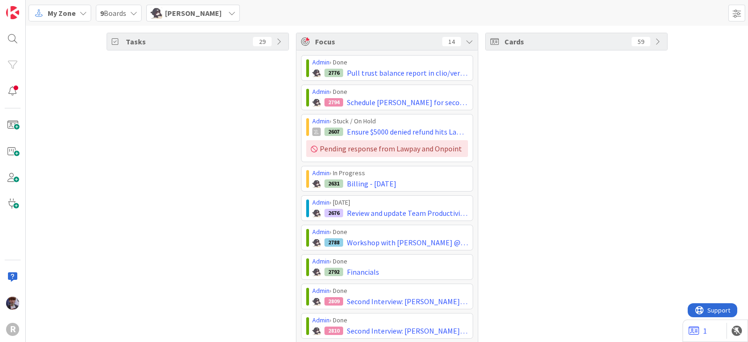
click at [199, 17] on span "[PERSON_NAME]" at bounding box center [193, 12] width 57 height 11
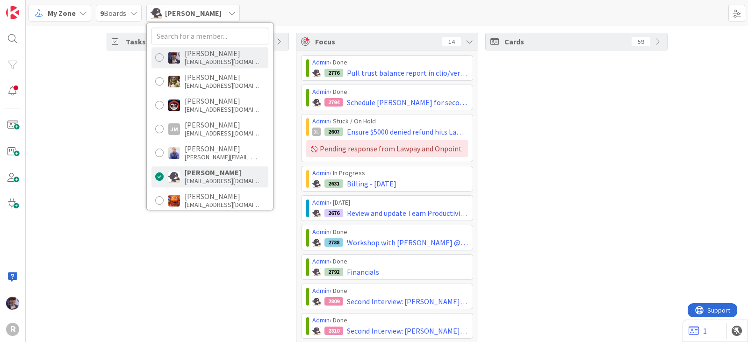
click at [194, 55] on div "[PERSON_NAME]" at bounding box center [222, 53] width 75 height 8
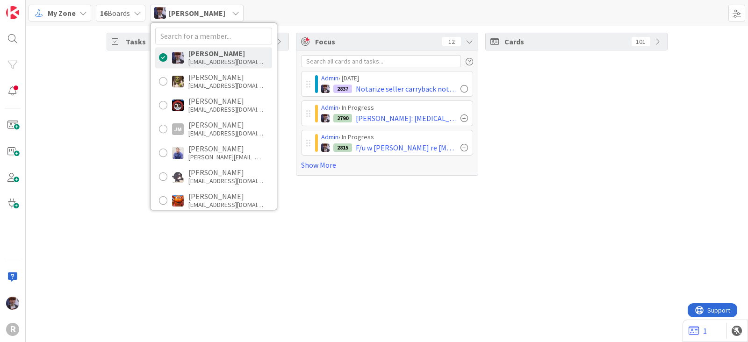
click at [114, 160] on div "Tasks 17" at bounding box center [198, 104] width 182 height 143
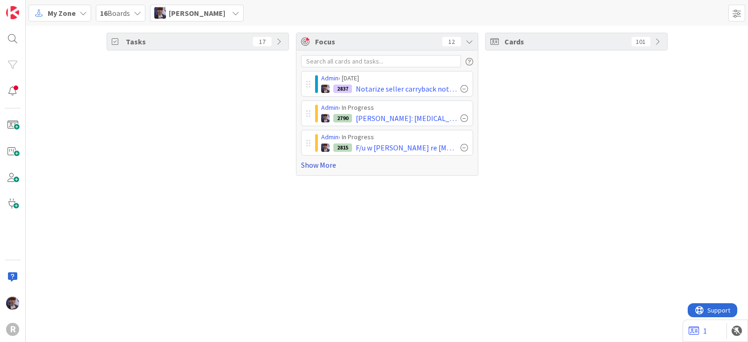
click at [308, 163] on link "Show More" at bounding box center [387, 164] width 172 height 11
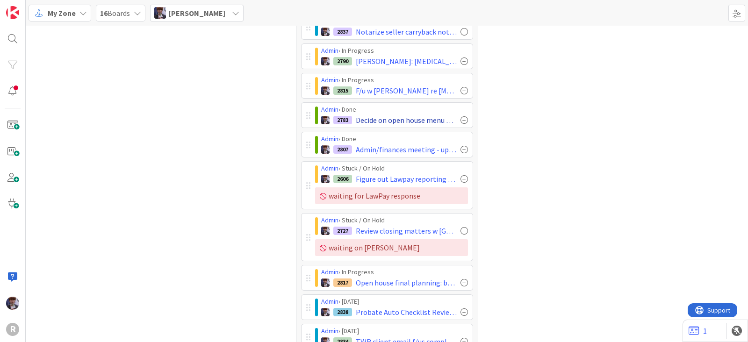
scroll to position [57, 0]
click at [460, 118] on div at bounding box center [463, 119] width 7 height 7
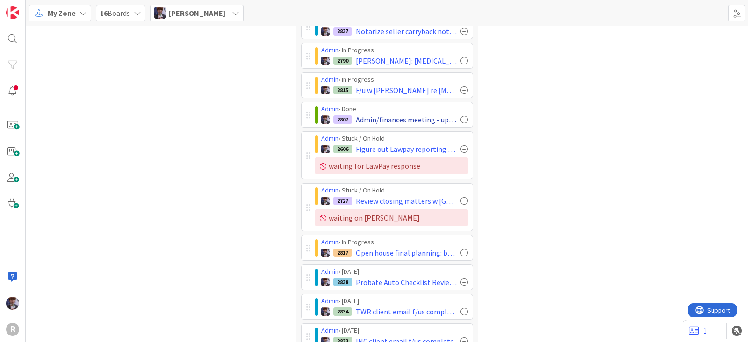
click at [460, 118] on div at bounding box center [463, 119] width 7 height 7
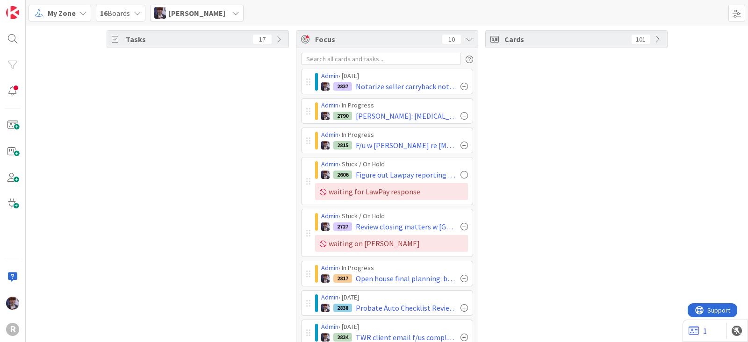
scroll to position [0, 0]
